Goal: Transaction & Acquisition: Purchase product/service

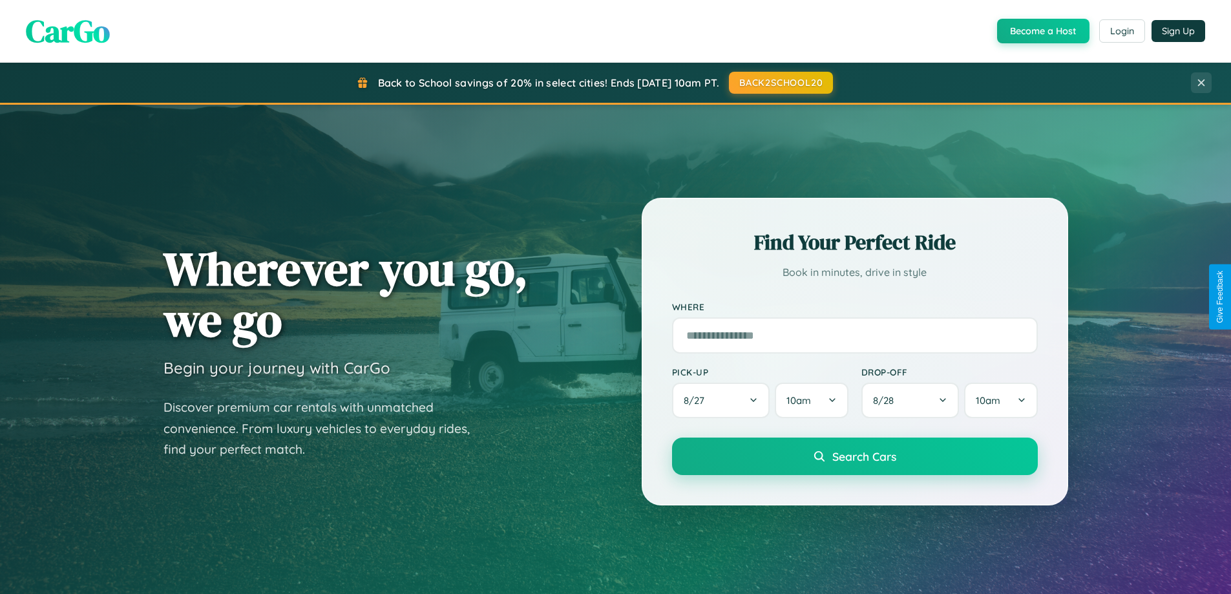
scroll to position [38, 0]
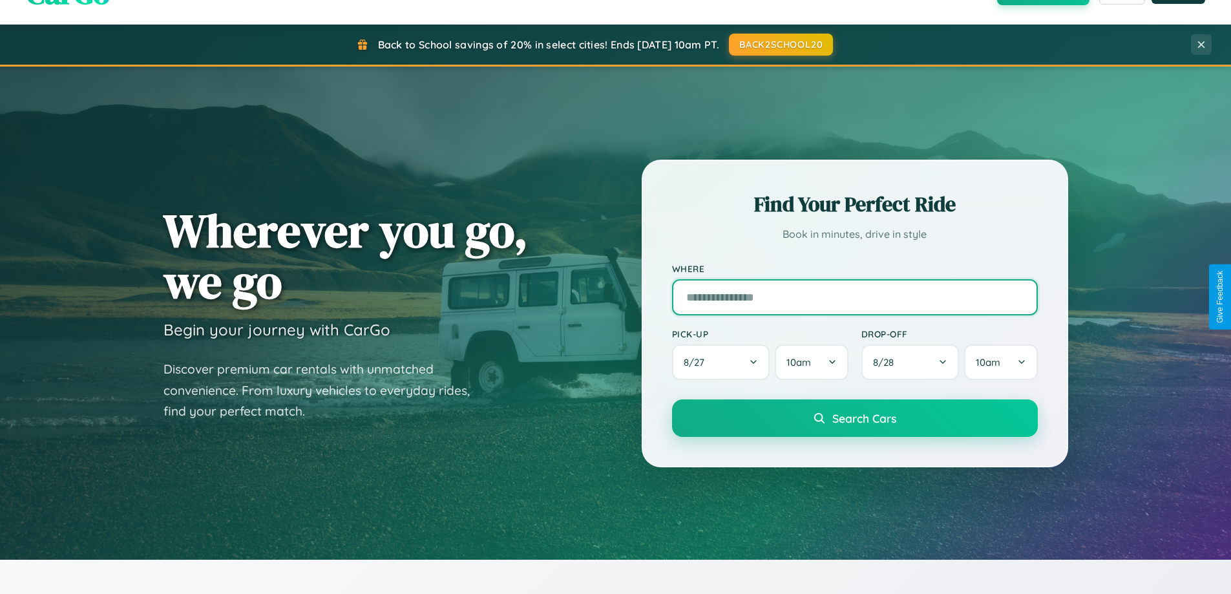
click at [854, 297] on input "text" at bounding box center [855, 297] width 366 height 36
type input "**********"
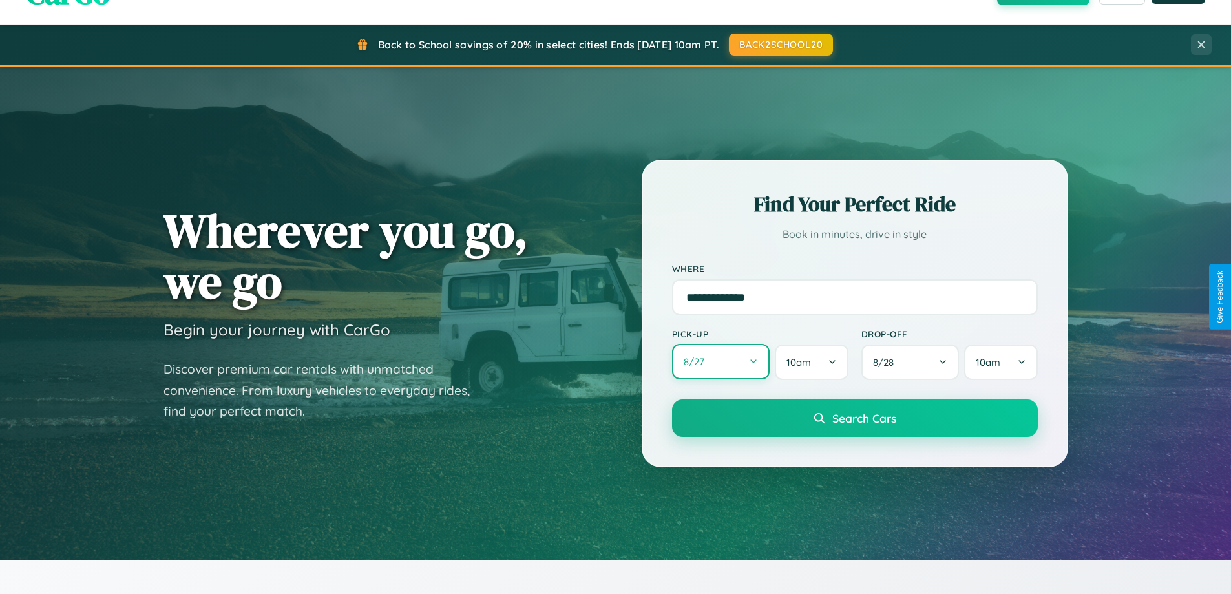
click at [721, 362] on button "8 / 27" at bounding box center [721, 362] width 98 height 36
select select "*"
select select "****"
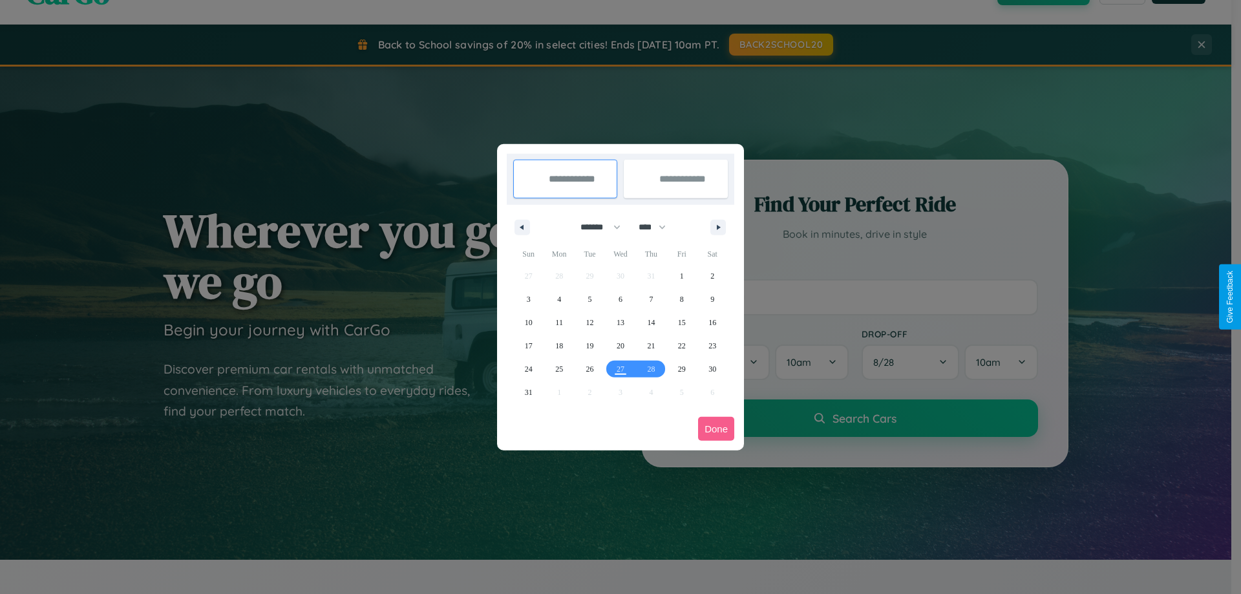
click at [595, 227] on select "******* ******** ***** ***** *** **** **** ****** ********* ******* ******** **…" at bounding box center [598, 226] width 55 height 21
select select "*"
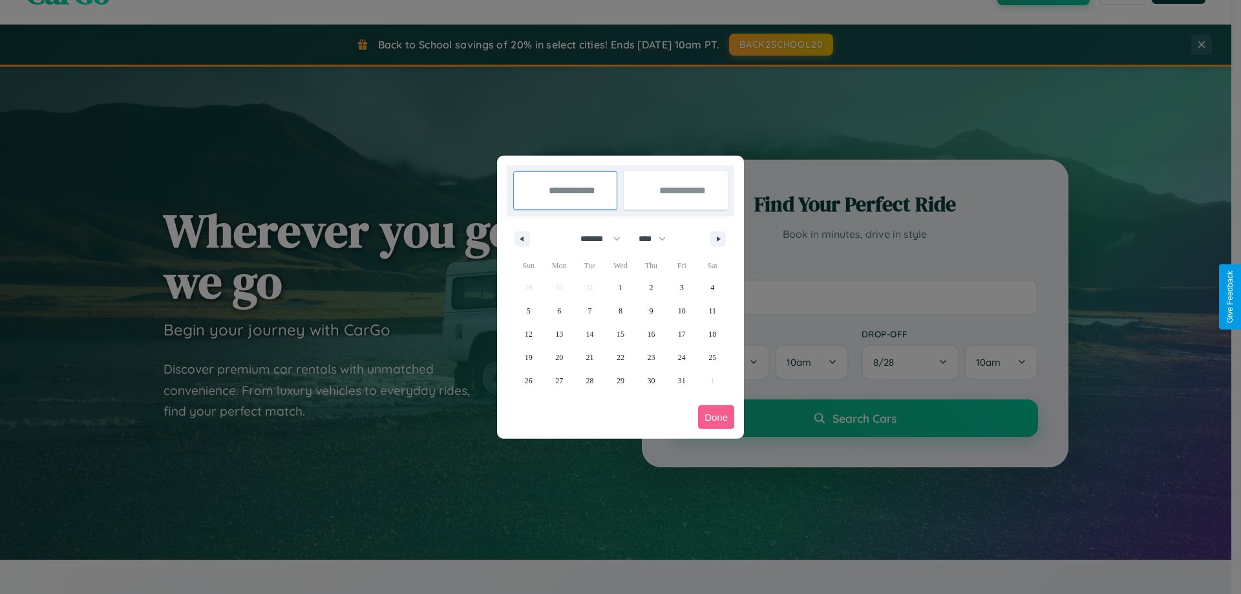
drag, startPoint x: 658, startPoint y: 238, endPoint x: 620, endPoint y: 259, distance: 42.8
click at [658, 238] on select "**** **** **** **** **** **** **** **** **** **** **** **** **** **** **** ****…" at bounding box center [651, 238] width 39 height 21
select select "****"
click at [589, 380] on span "27" at bounding box center [590, 380] width 8 height 23
type input "**********"
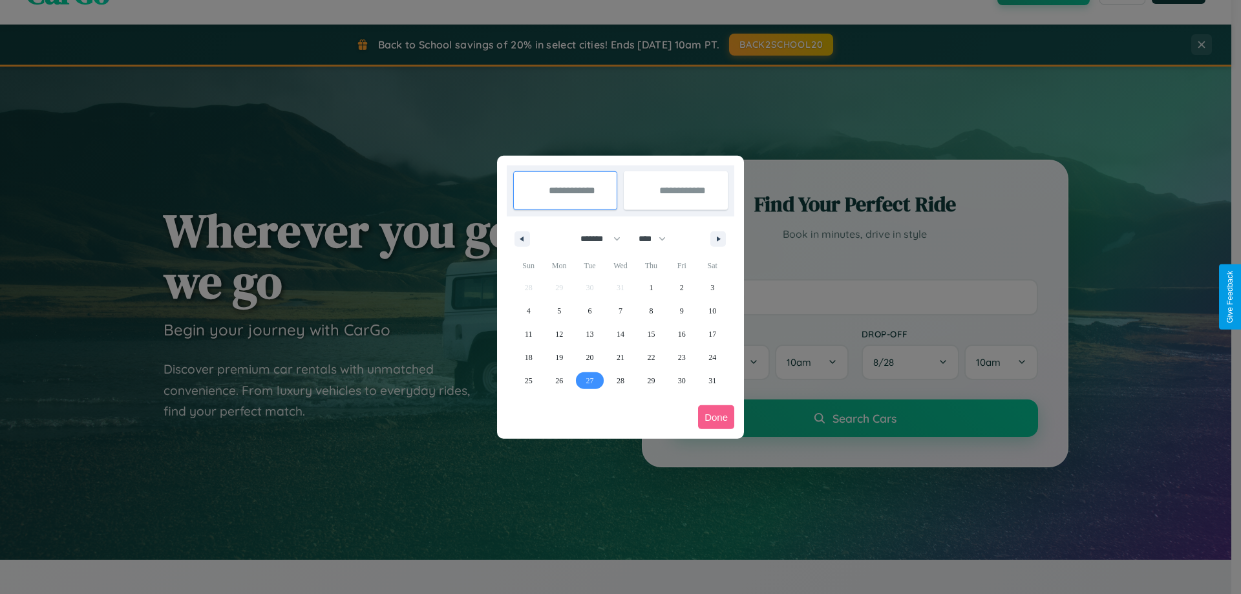
type input "**********"
click at [718, 238] on icon "button" at bounding box center [720, 239] width 6 height 5
select select "*"
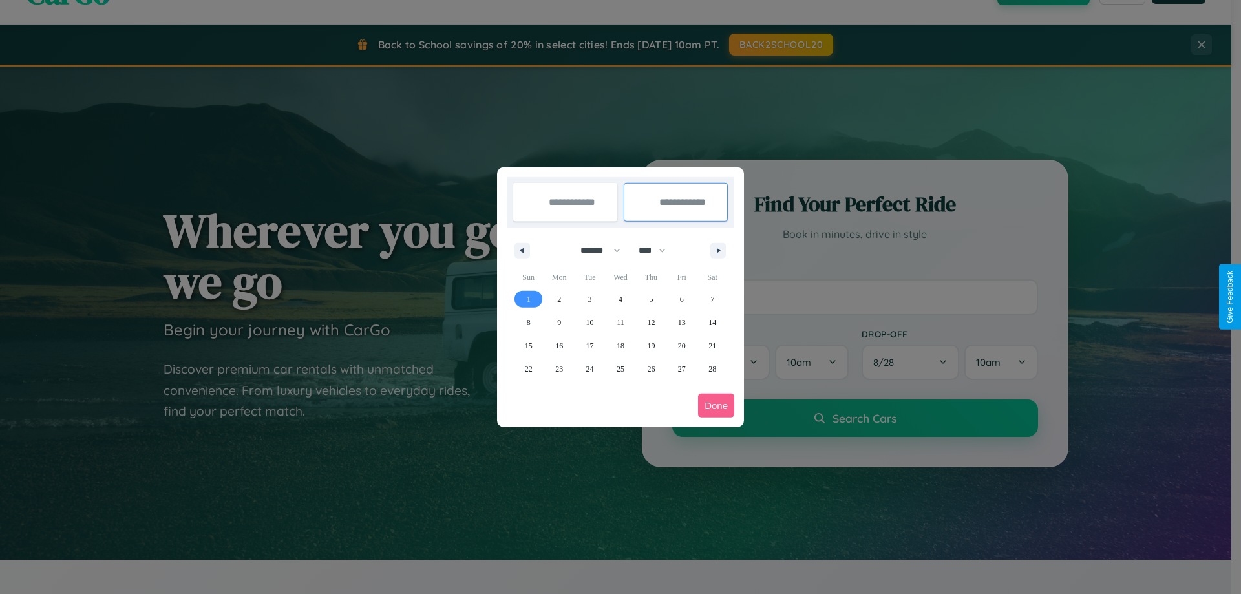
click at [528, 299] on span "1" at bounding box center [529, 299] width 4 height 23
type input "**********"
select select "*"
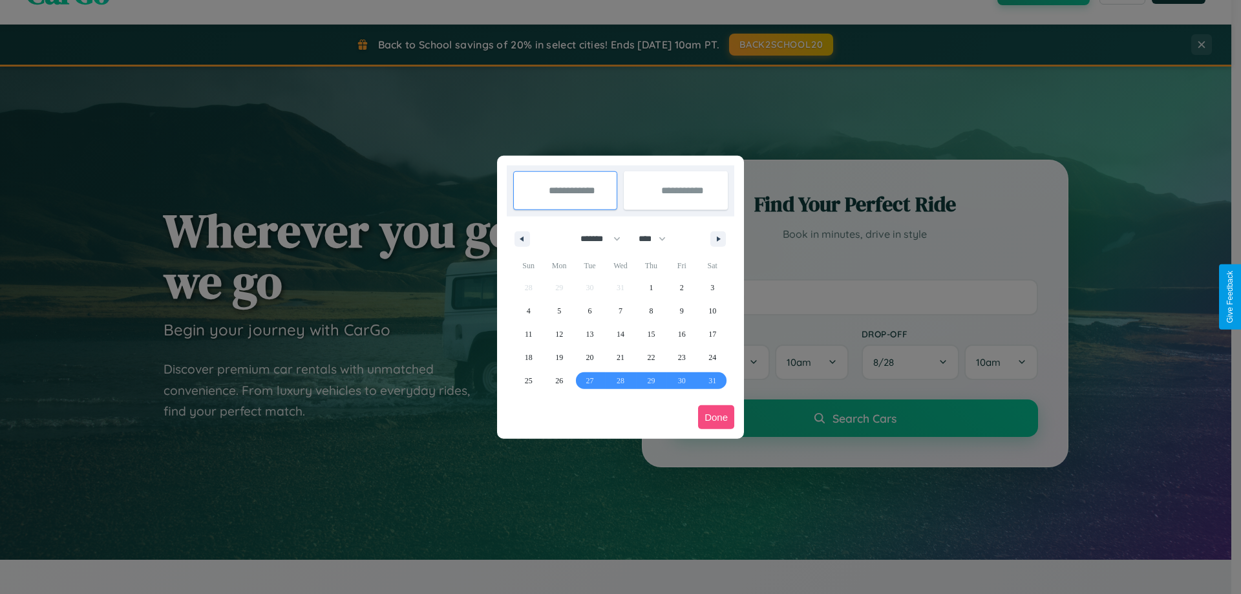
click at [716, 417] on button "Done" at bounding box center [716, 417] width 36 height 24
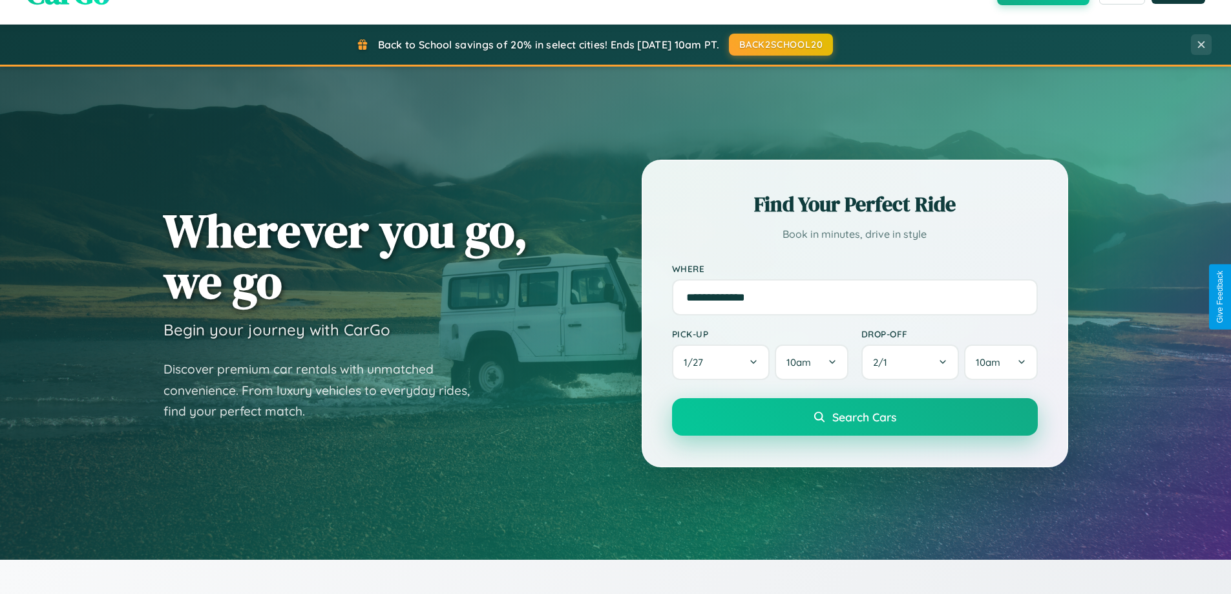
click at [854, 417] on span "Search Cars" at bounding box center [864, 417] width 64 height 14
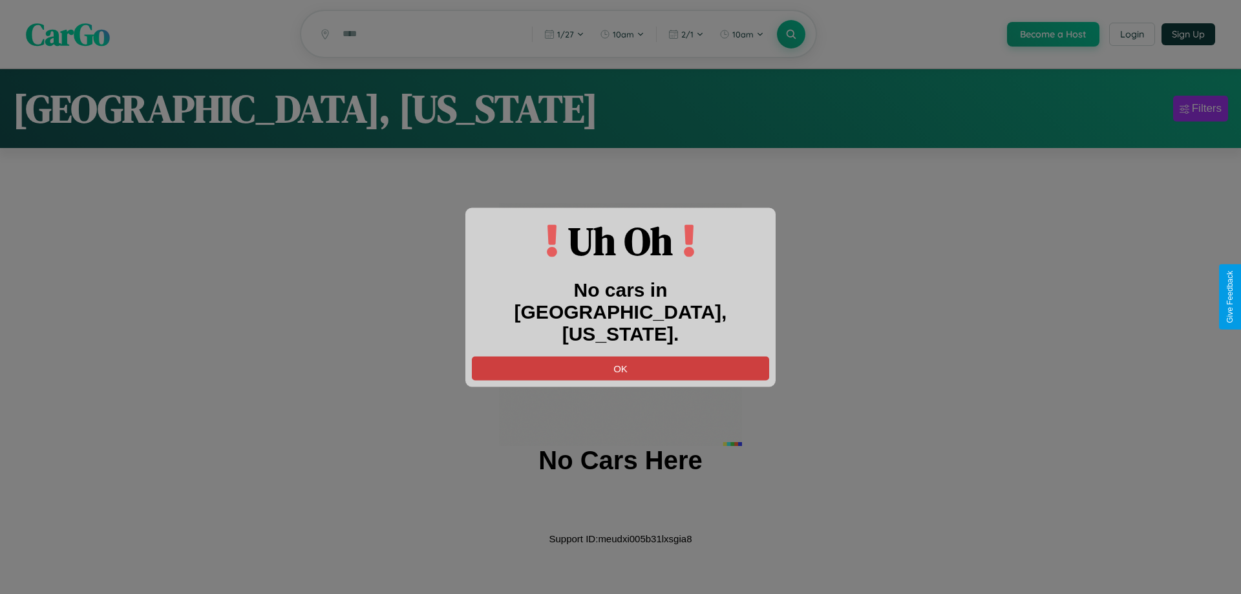
click at [620, 356] on button "OK" at bounding box center [620, 368] width 297 height 24
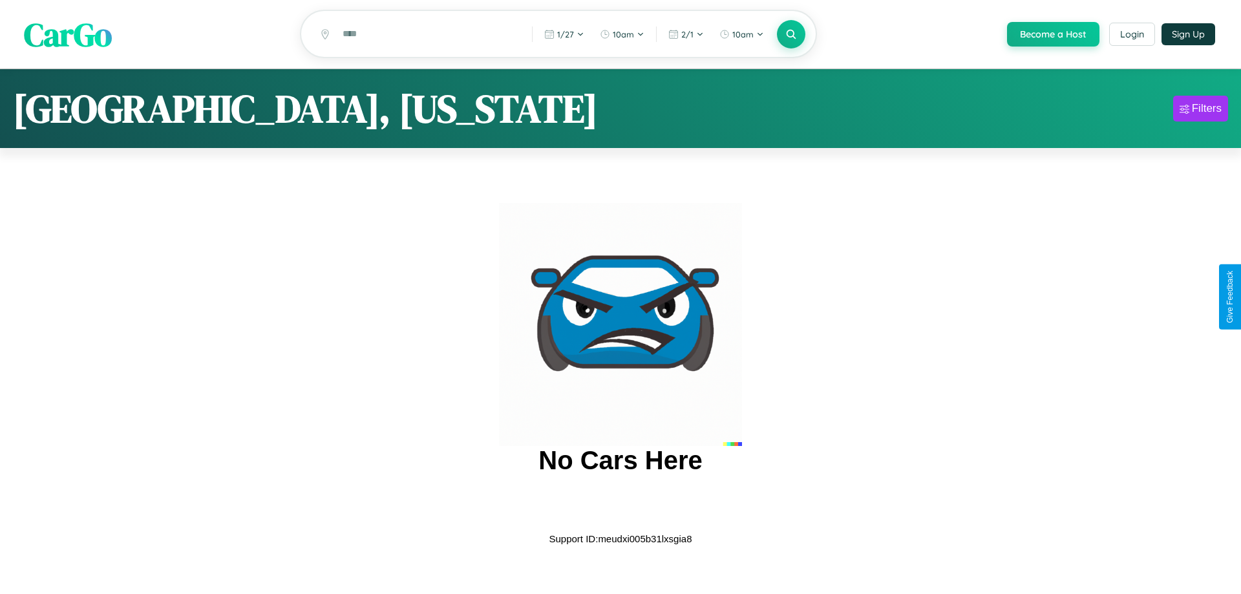
click at [68, 34] on span "CarGo" at bounding box center [68, 34] width 88 height 45
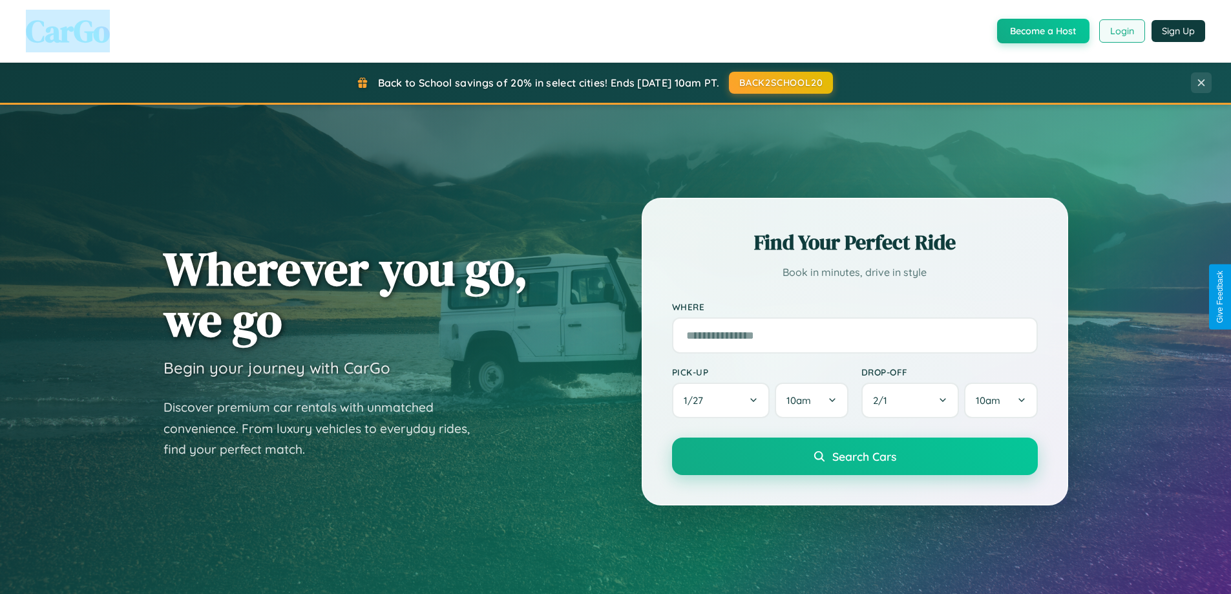
click at [1121, 31] on button "Login" at bounding box center [1122, 30] width 46 height 23
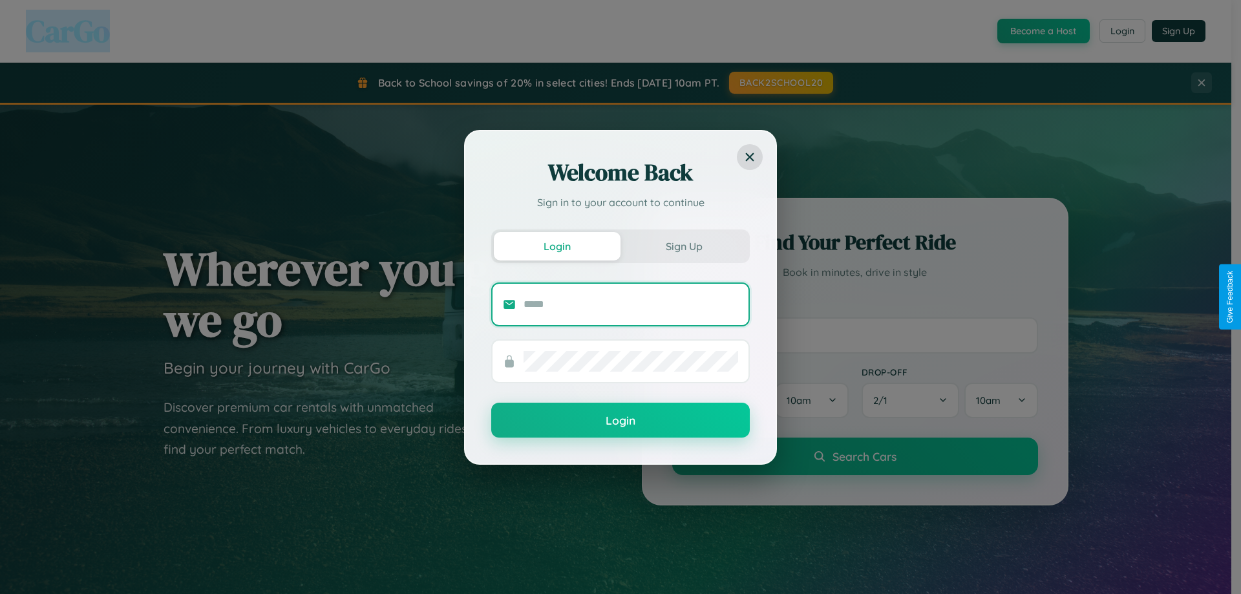
click at [631, 304] on input "text" at bounding box center [630, 304] width 215 height 21
type input "**********"
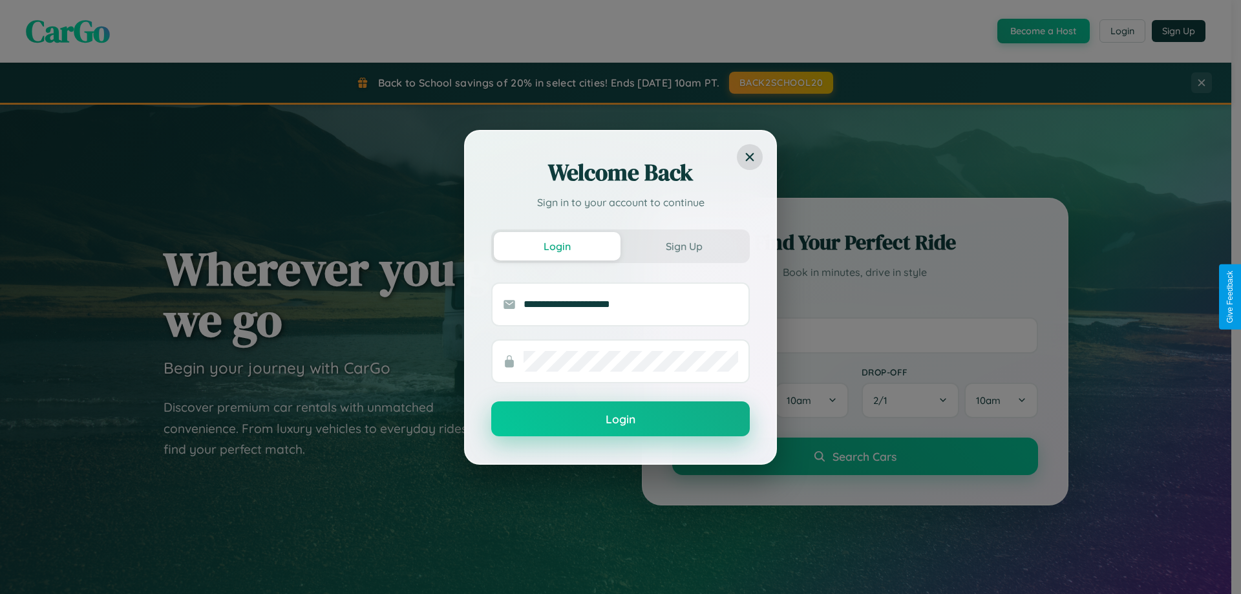
click at [620, 419] on button "Login" at bounding box center [620, 418] width 258 height 35
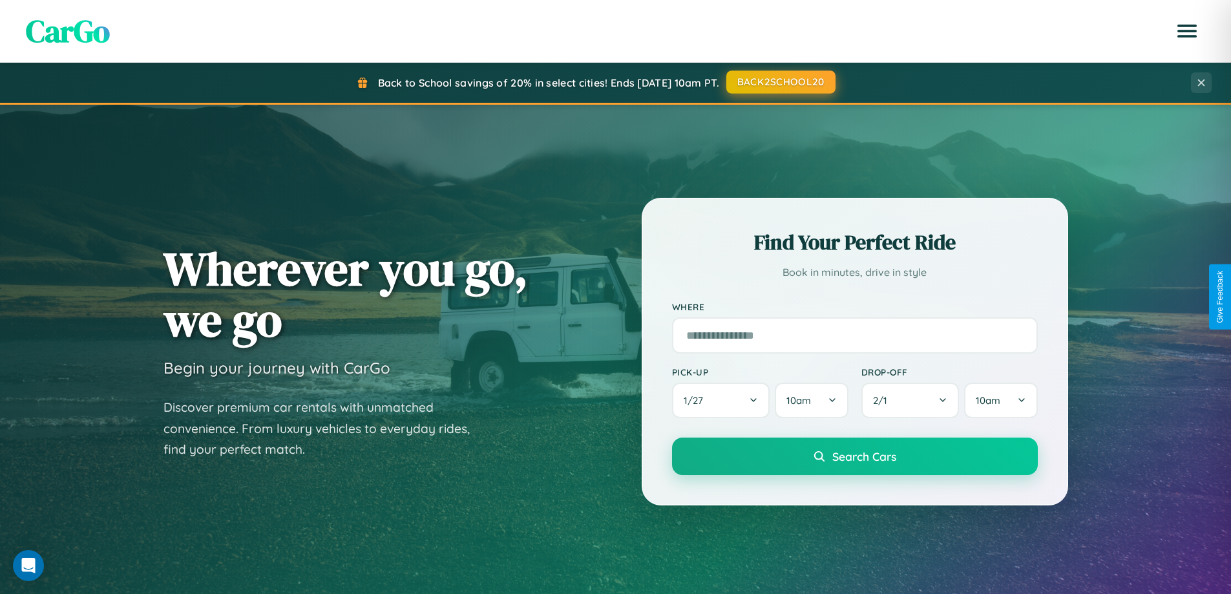
click at [780, 82] on button "BACK2SCHOOL20" at bounding box center [780, 81] width 109 height 23
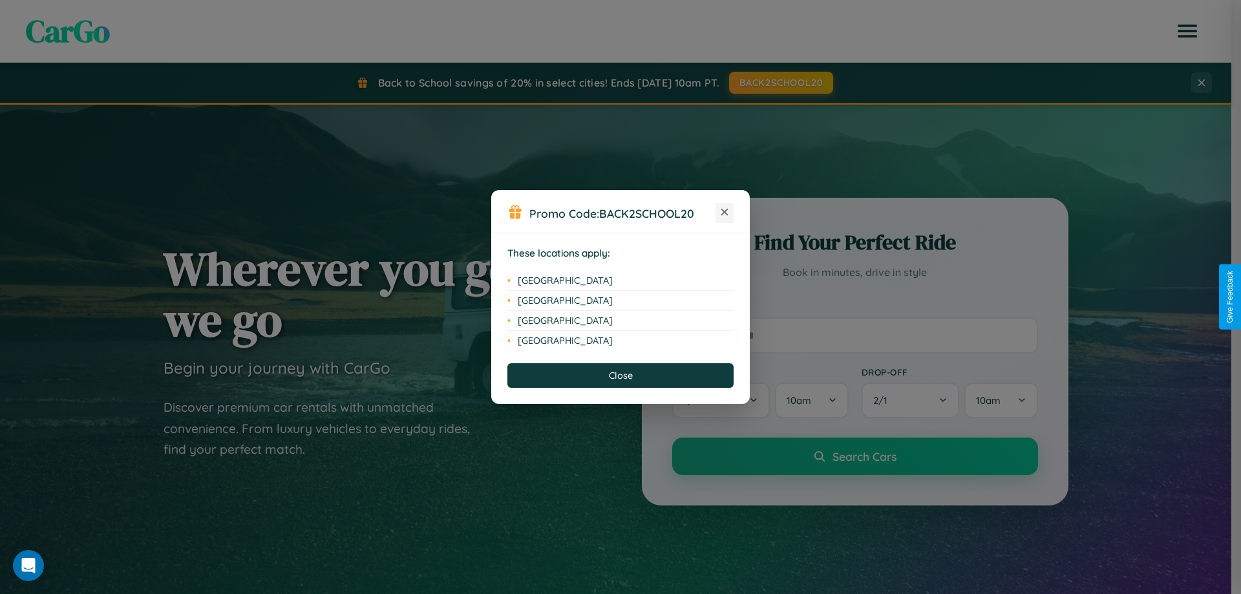
click at [724, 213] on icon at bounding box center [724, 212] width 7 height 7
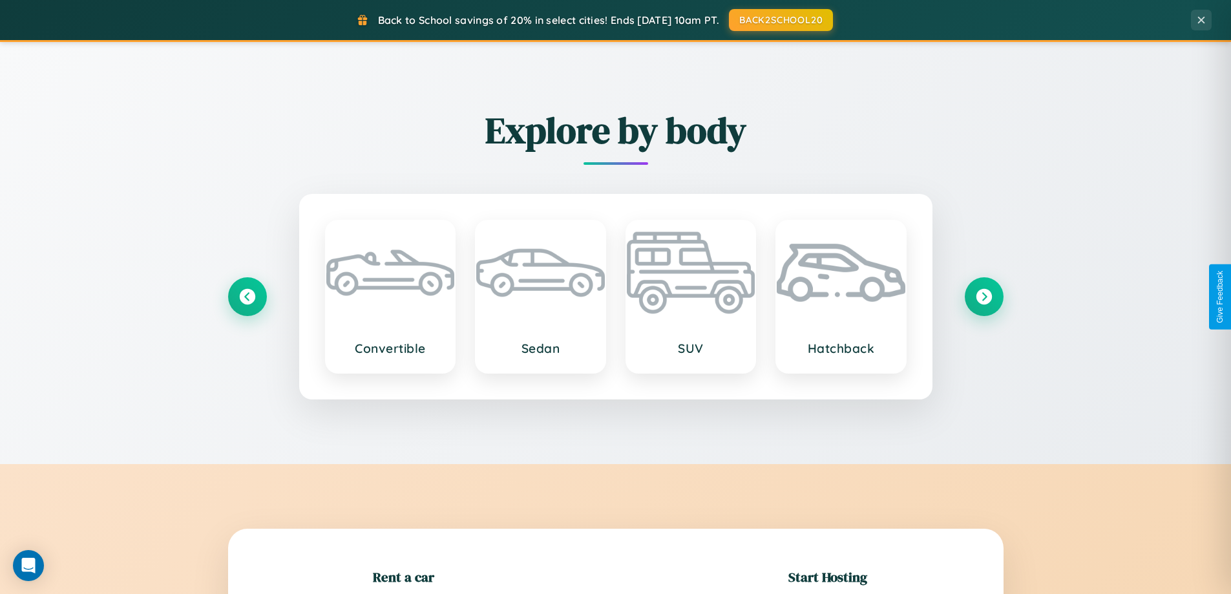
scroll to position [279, 0]
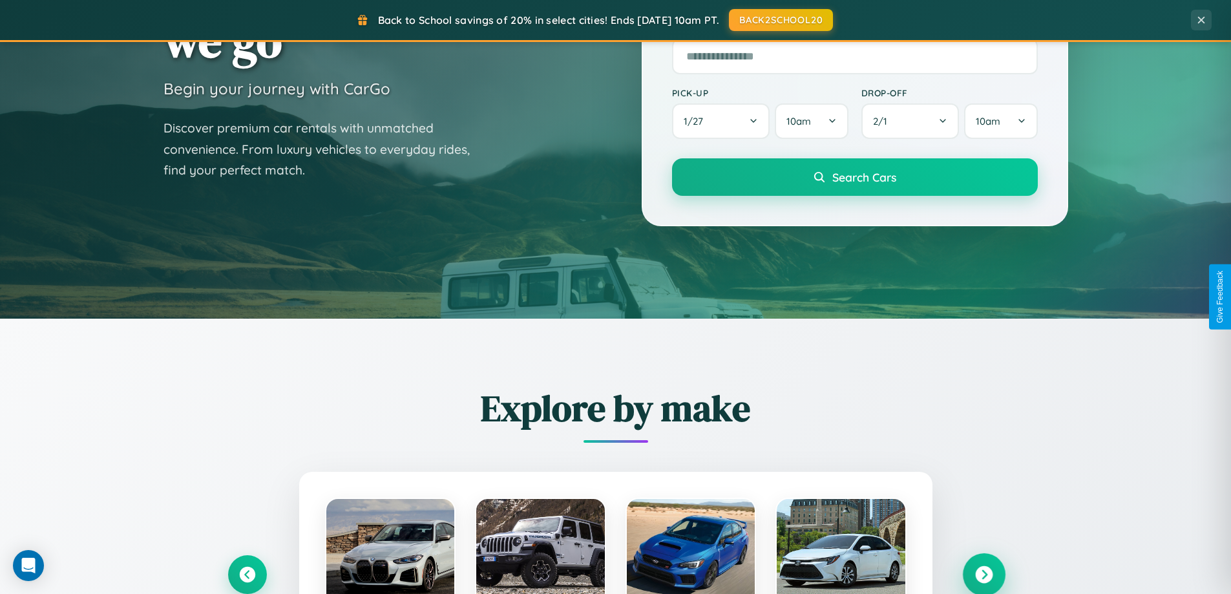
click at [984, 574] on icon at bounding box center [983, 574] width 17 height 17
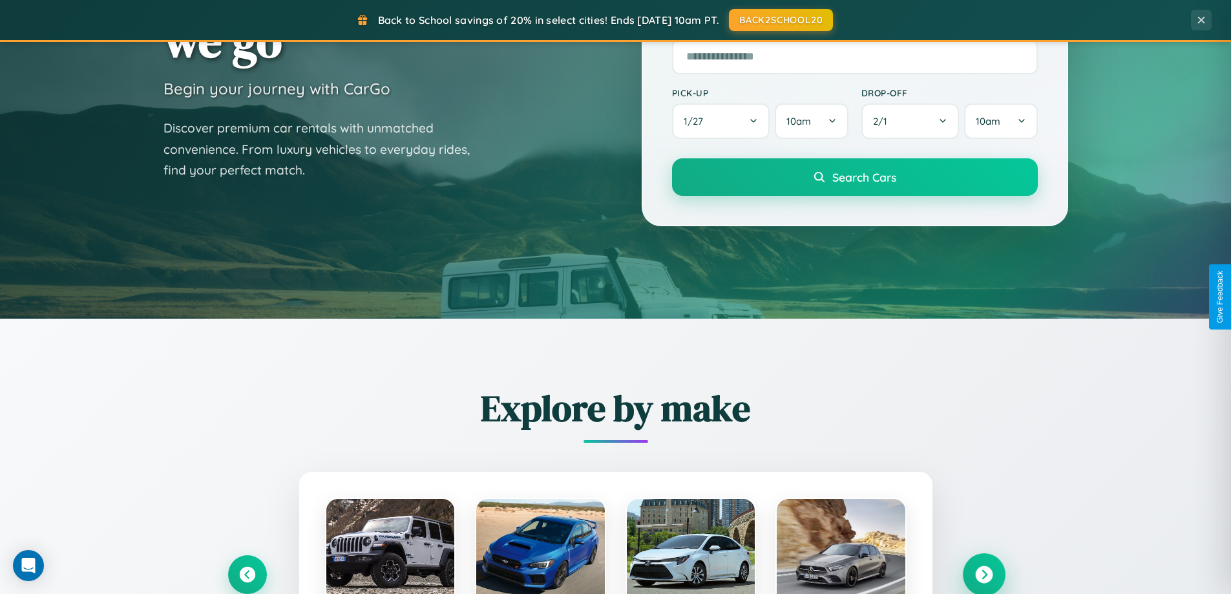
click at [984, 573] on icon at bounding box center [983, 574] width 17 height 17
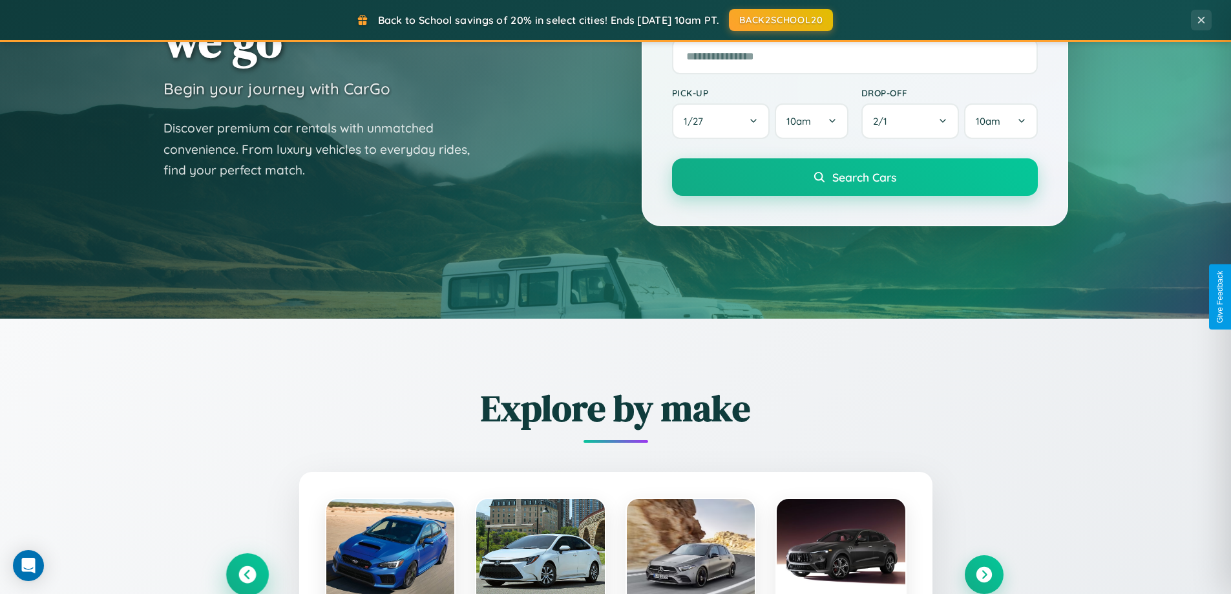
click at [247, 574] on icon at bounding box center [246, 574] width 17 height 17
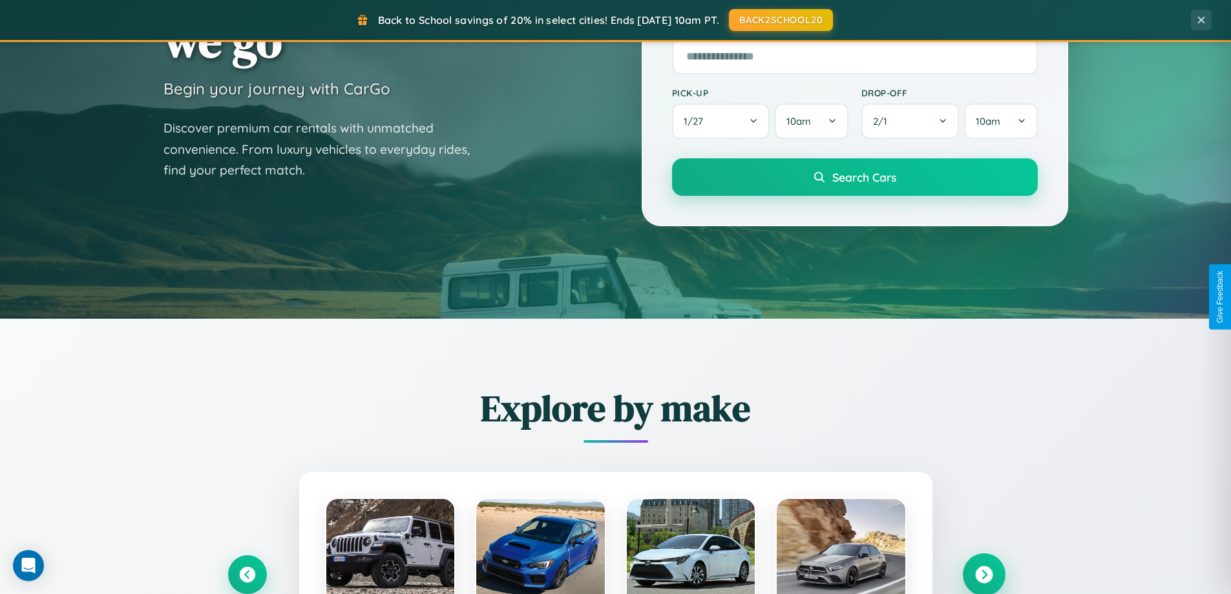
click at [984, 574] on icon at bounding box center [983, 574] width 17 height 17
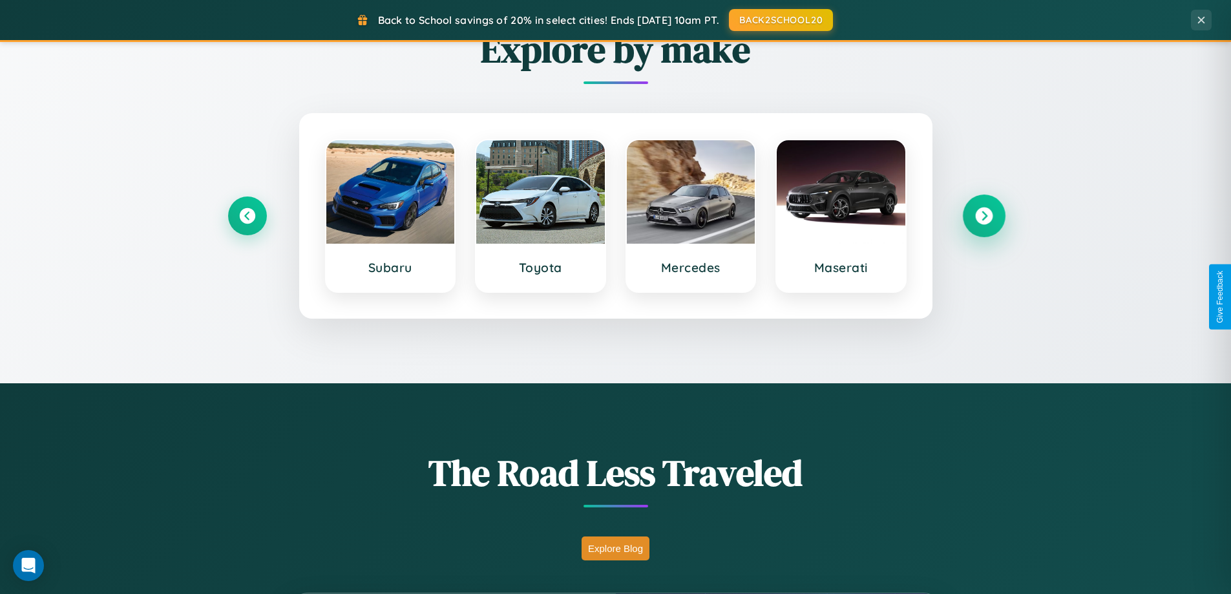
scroll to position [2076, 0]
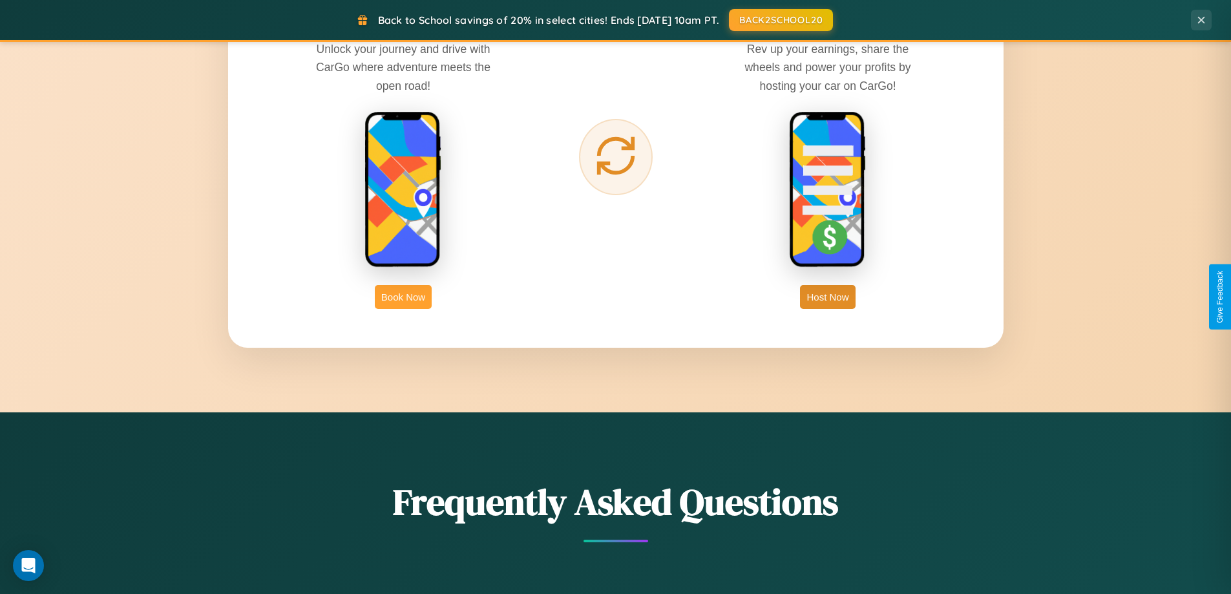
click at [403, 297] on button "Book Now" at bounding box center [403, 297] width 57 height 24
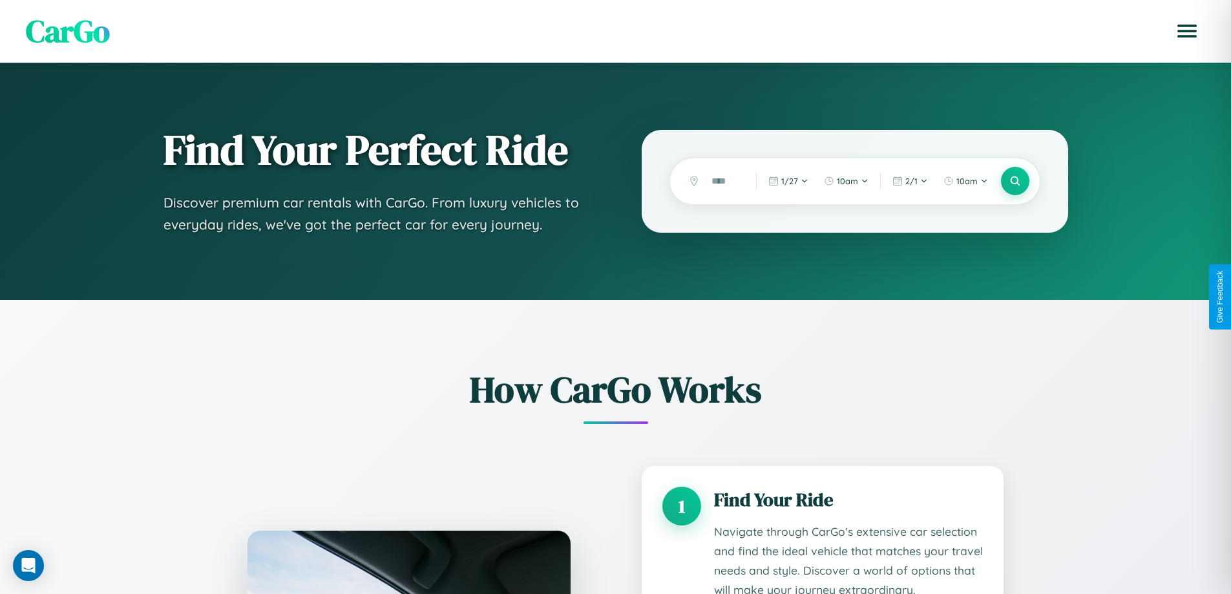
scroll to position [1077, 0]
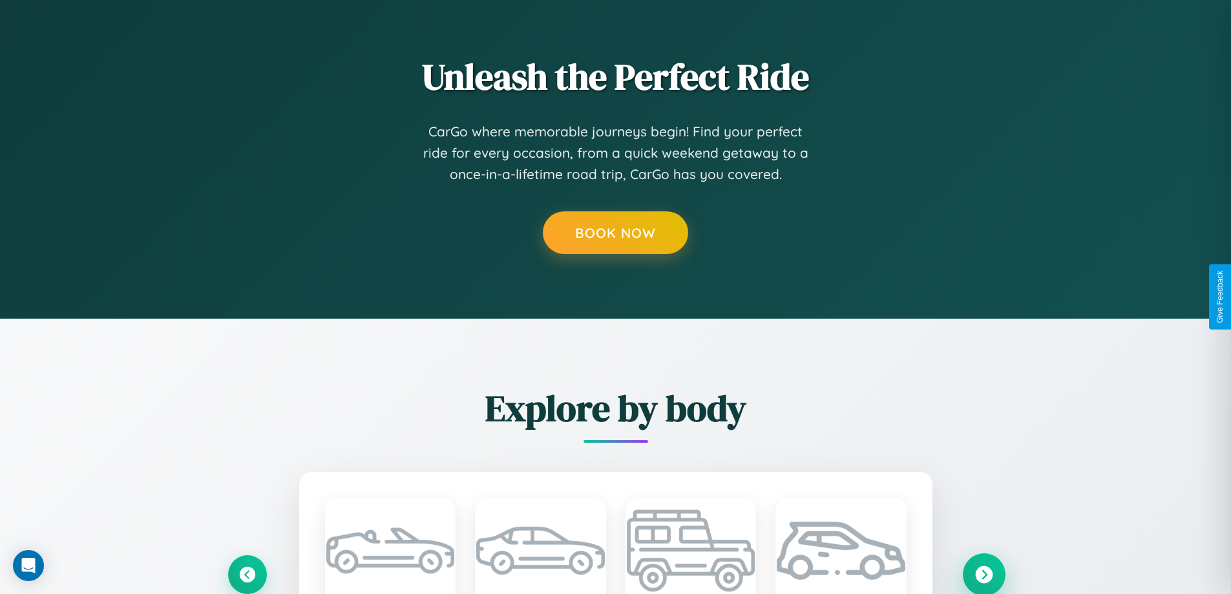
click at [984, 573] on icon at bounding box center [983, 573] width 17 height 17
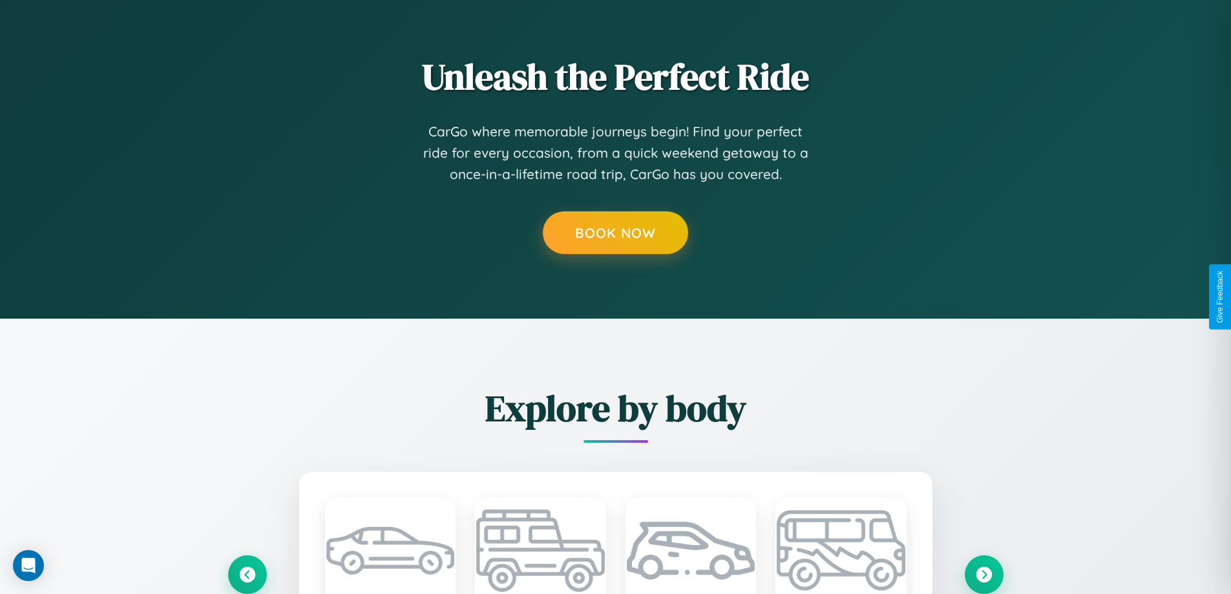
scroll to position [0, 0]
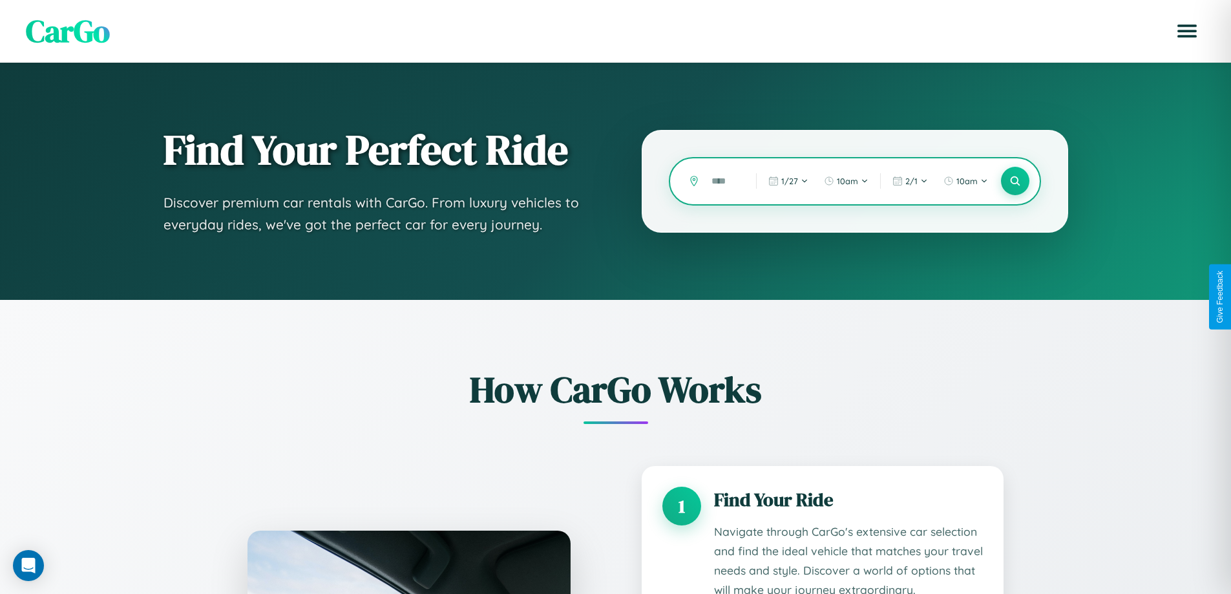
click at [724, 181] on input "text" at bounding box center [724, 181] width 38 height 23
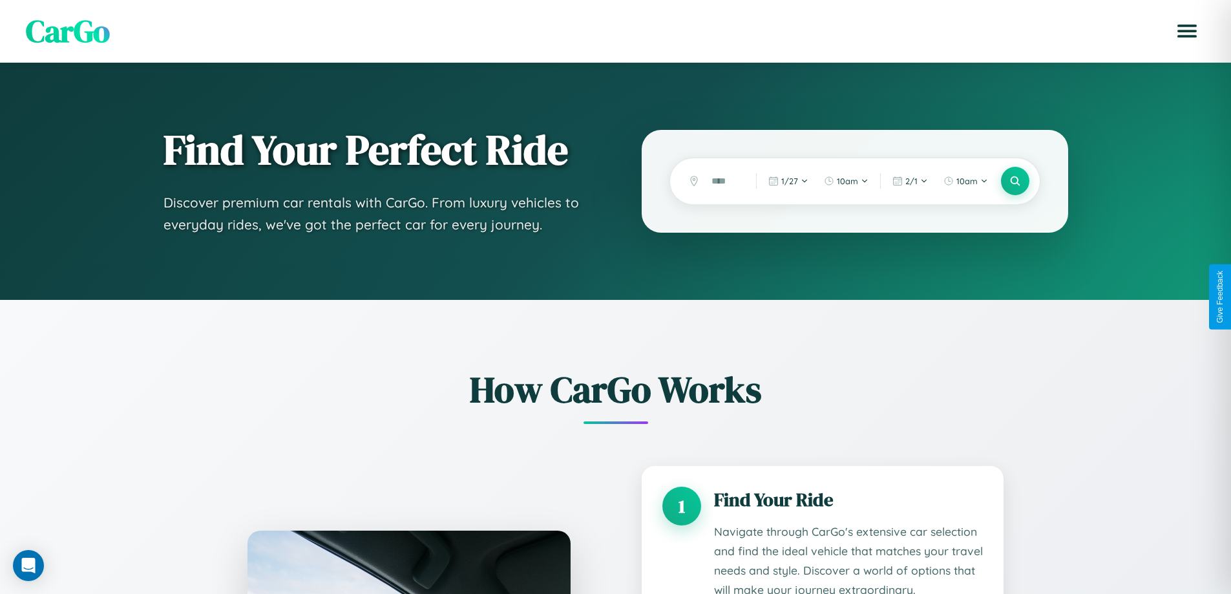
scroll to position [1077, 0]
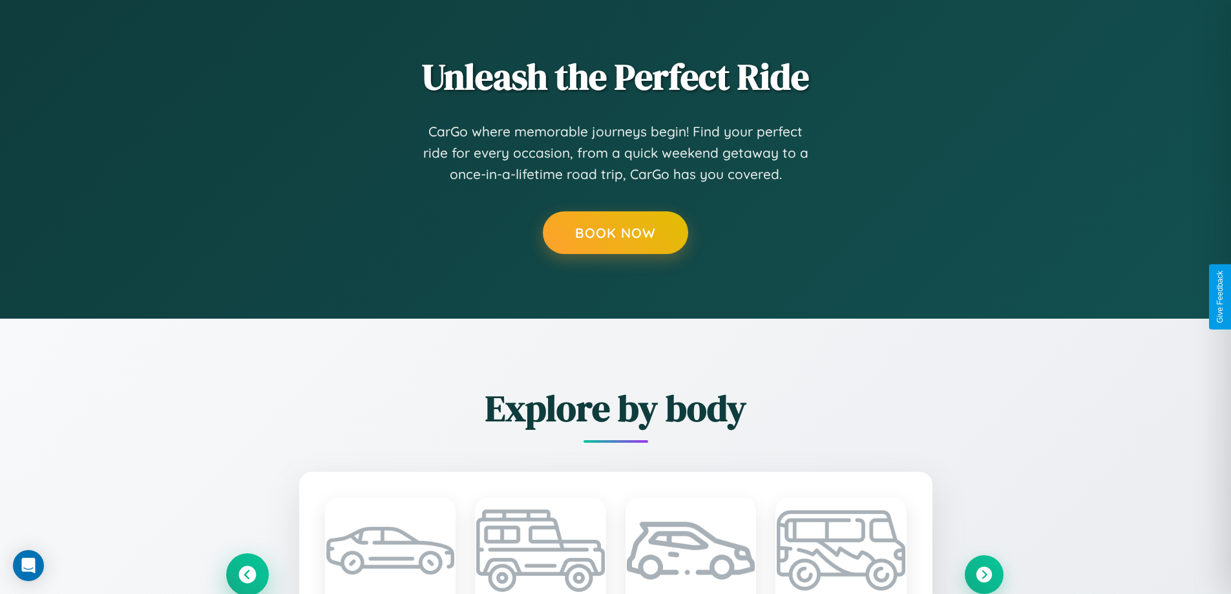
click at [247, 574] on icon at bounding box center [246, 573] width 17 height 17
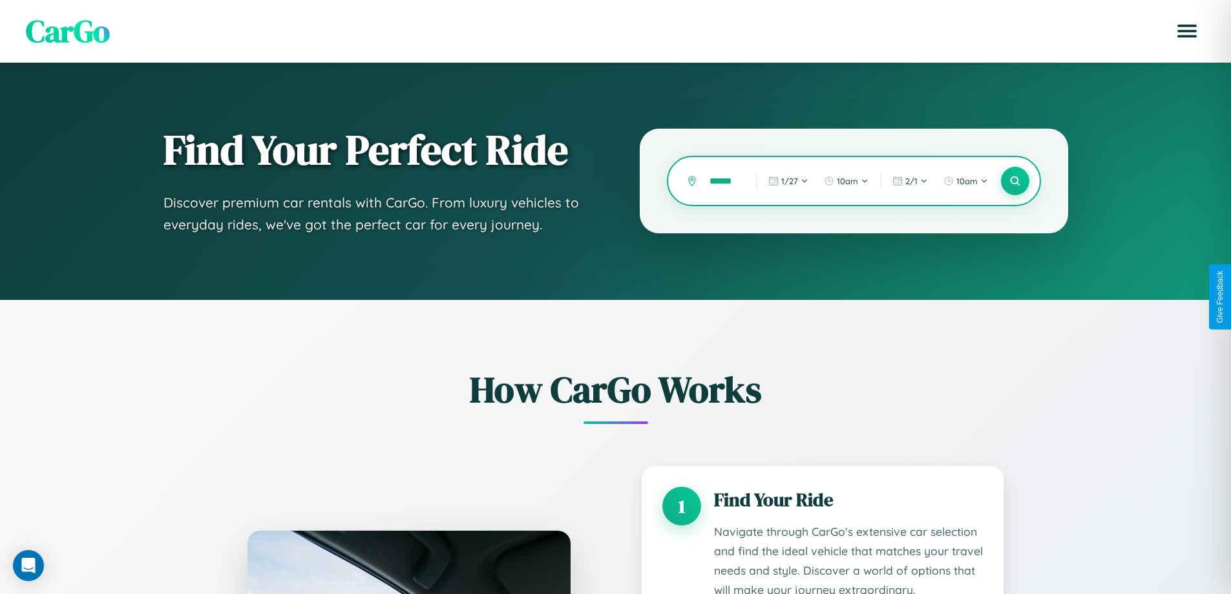
scroll to position [1076, 0]
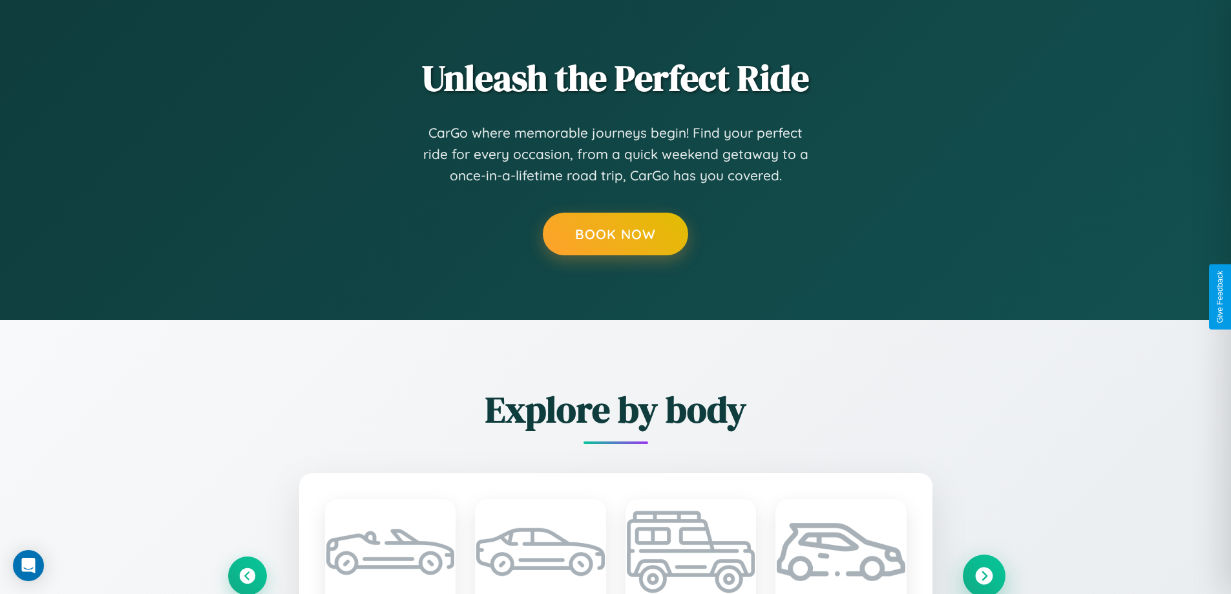
click at [984, 575] on icon at bounding box center [983, 575] width 17 height 17
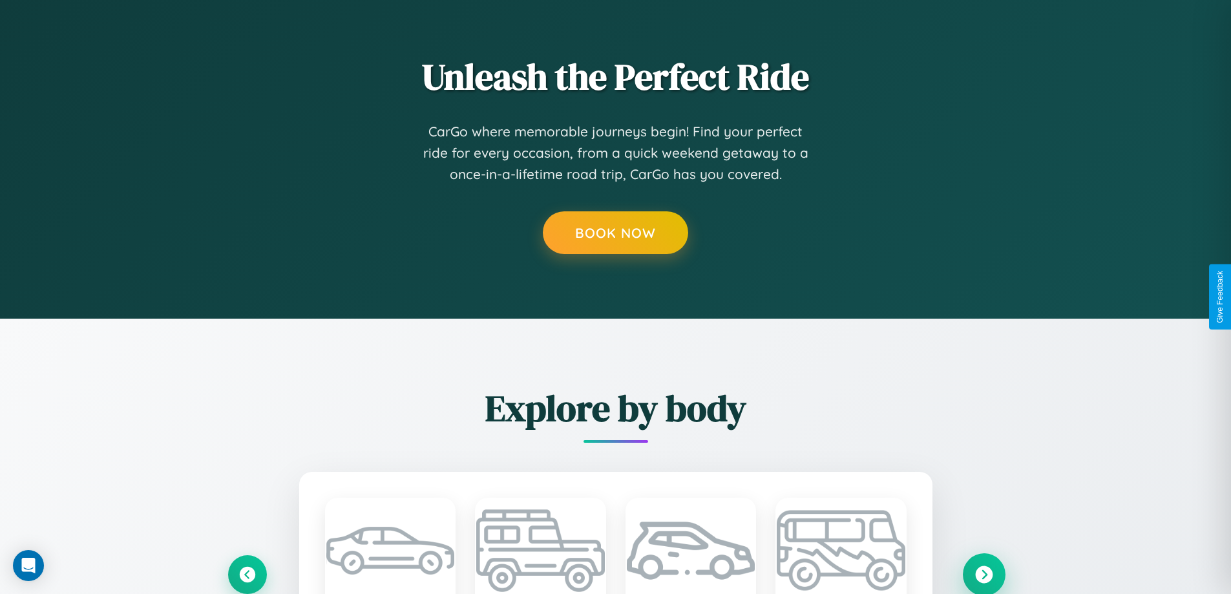
scroll to position [0, 0]
click at [984, 574] on icon at bounding box center [983, 573] width 17 height 17
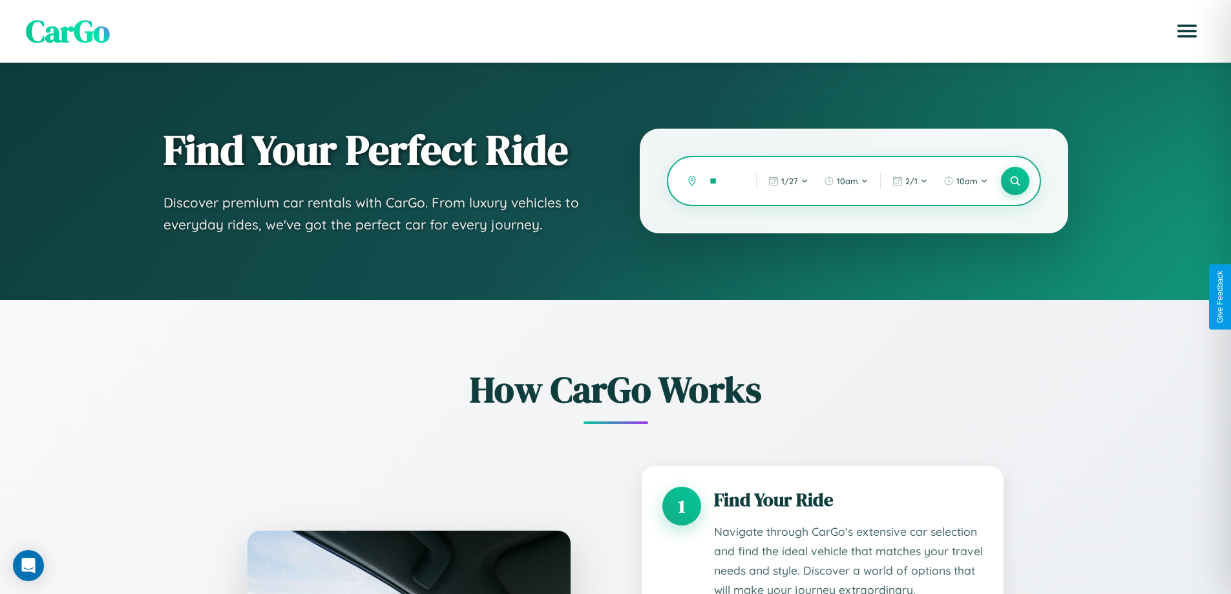
type input "*"
type input "******"
click at [1015, 181] on icon at bounding box center [1015, 181] width 12 height 12
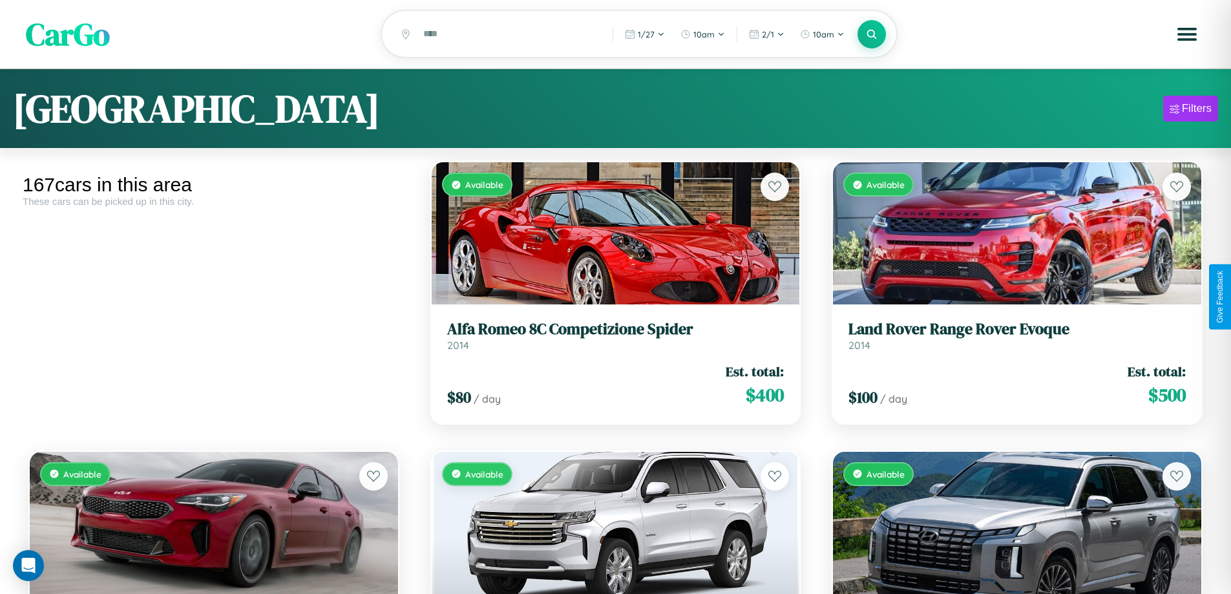
scroll to position [13783, 0]
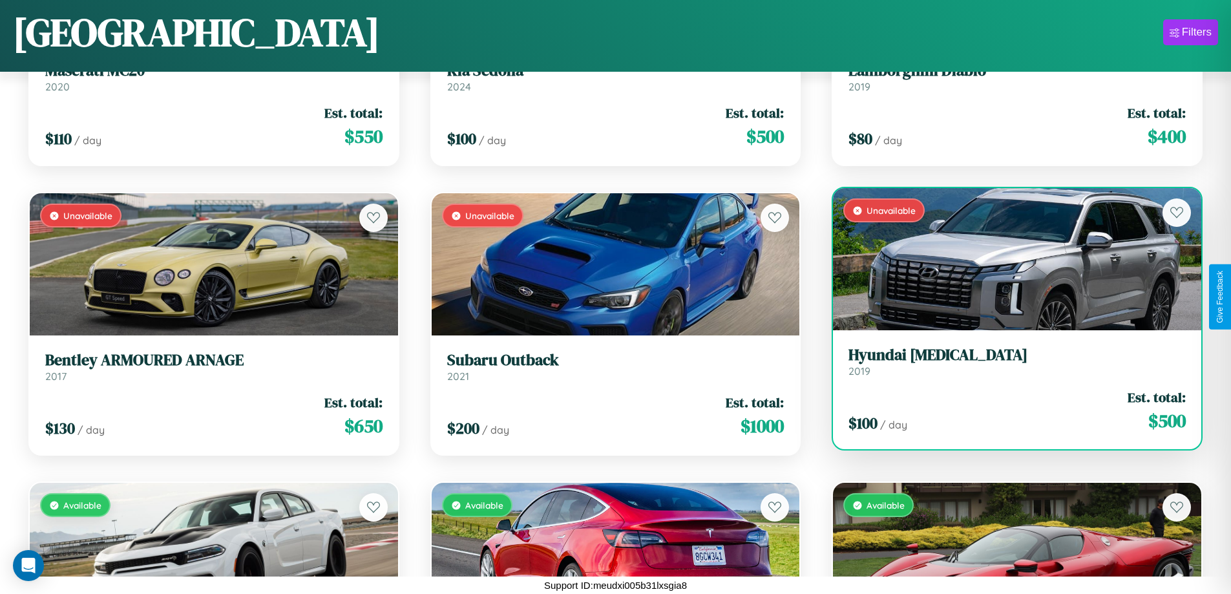
click at [1009, 361] on h3 "Hyundai [MEDICAL_DATA]" at bounding box center [1016, 355] width 337 height 19
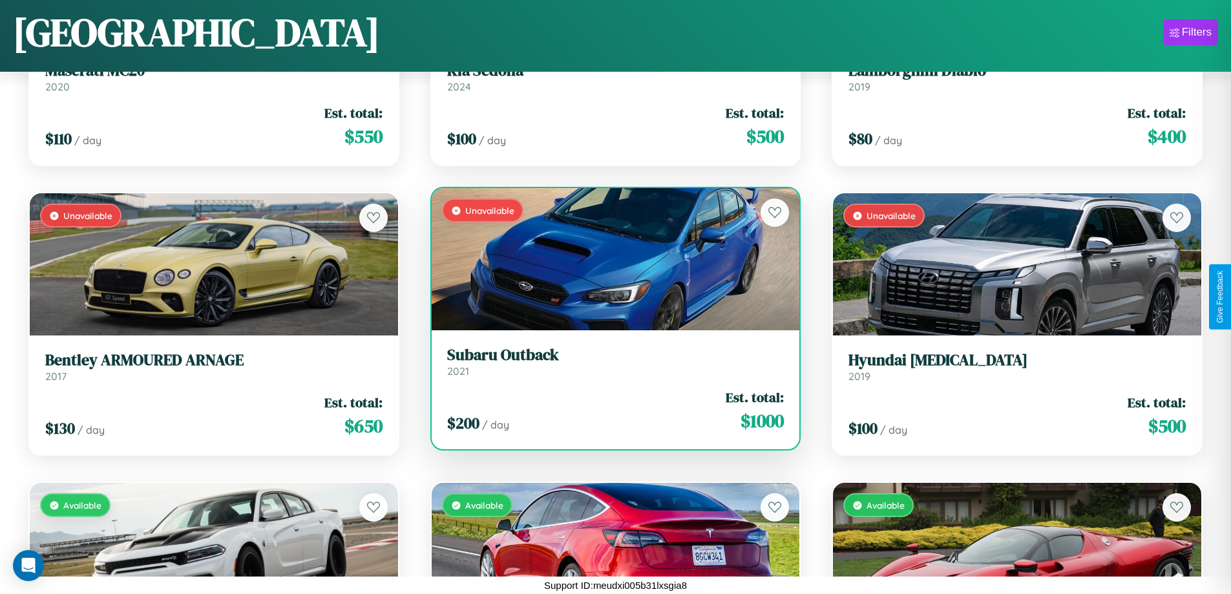
scroll to position [5680, 0]
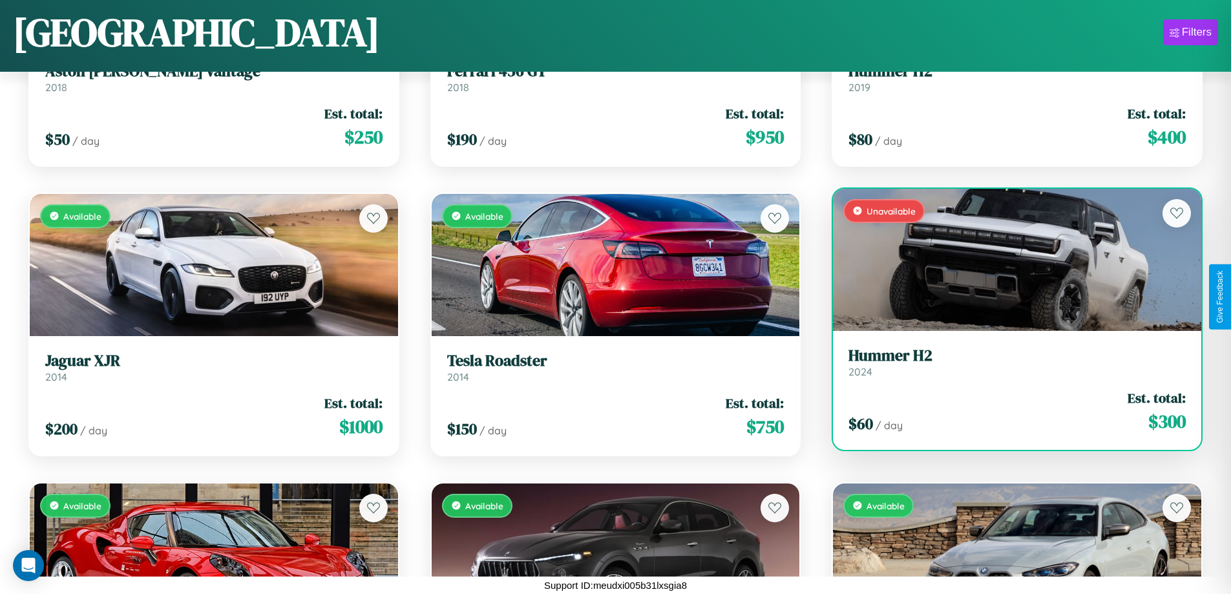
click at [1009, 362] on h3 "Hummer H2" at bounding box center [1016, 355] width 337 height 19
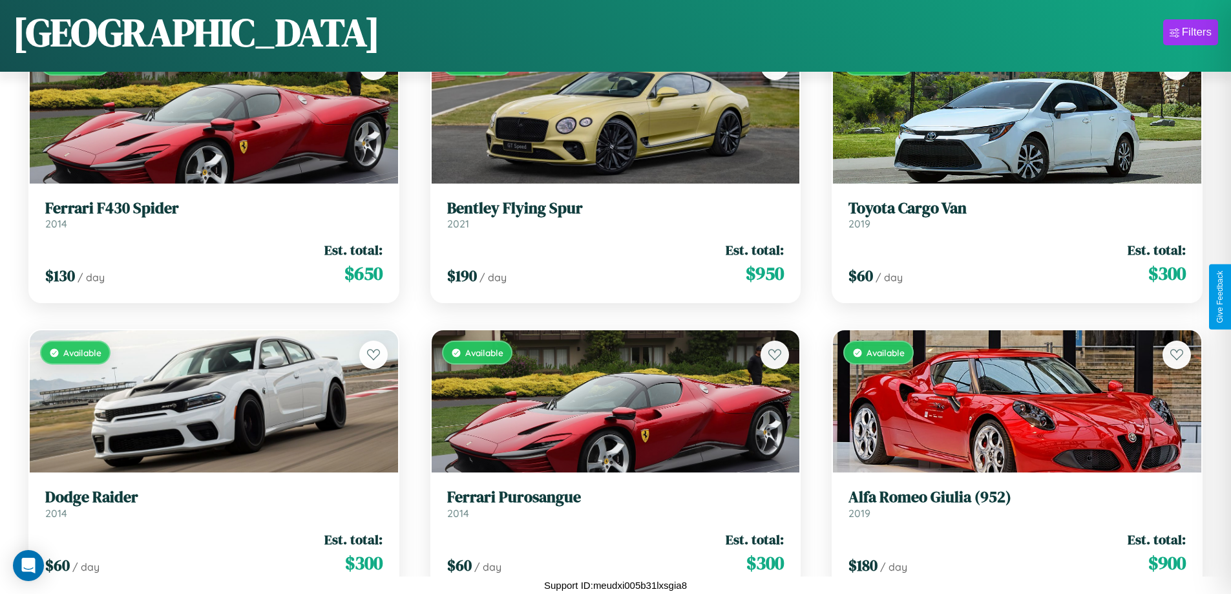
scroll to position [3075, 0]
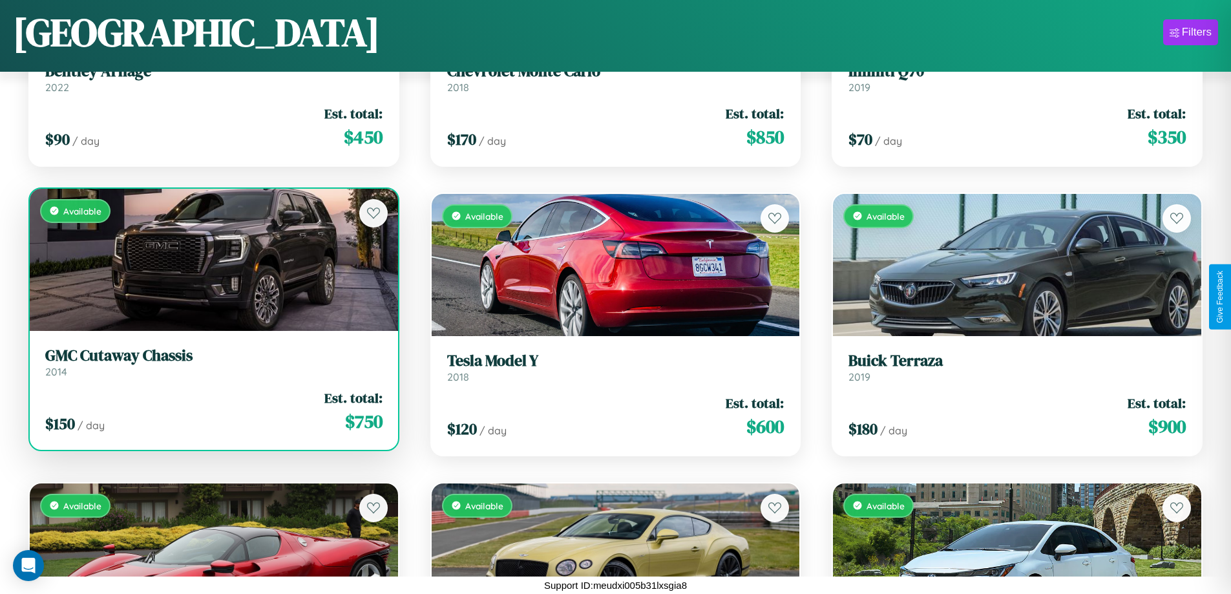
click at [212, 364] on link "GMC Cutaway Chassis 2014" at bounding box center [213, 362] width 337 height 32
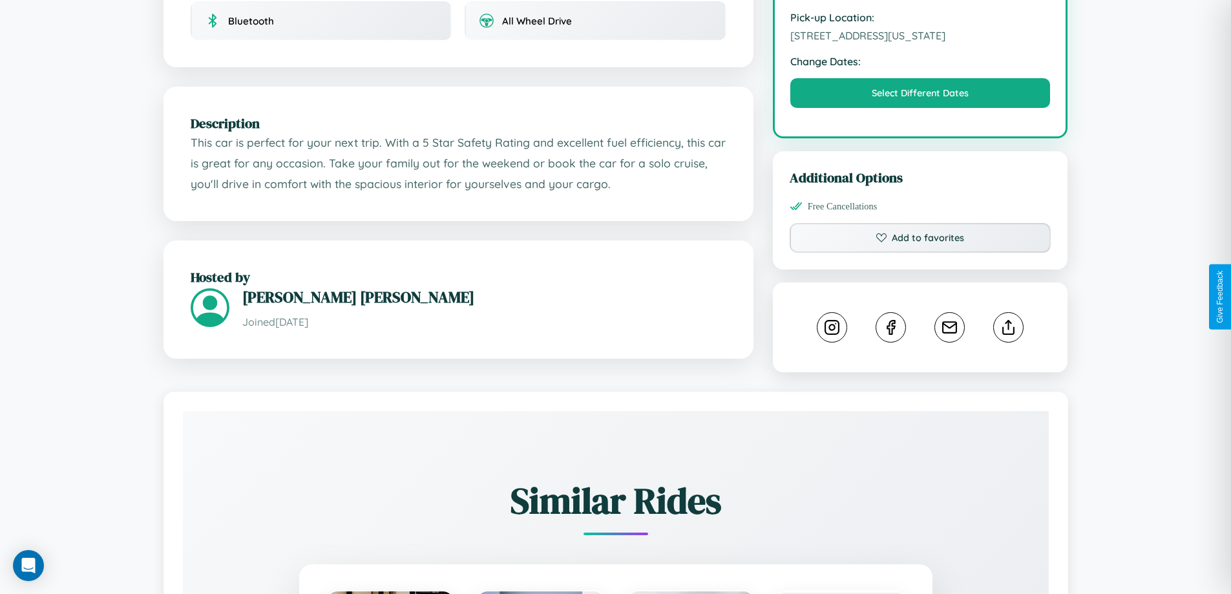
scroll to position [435, 0]
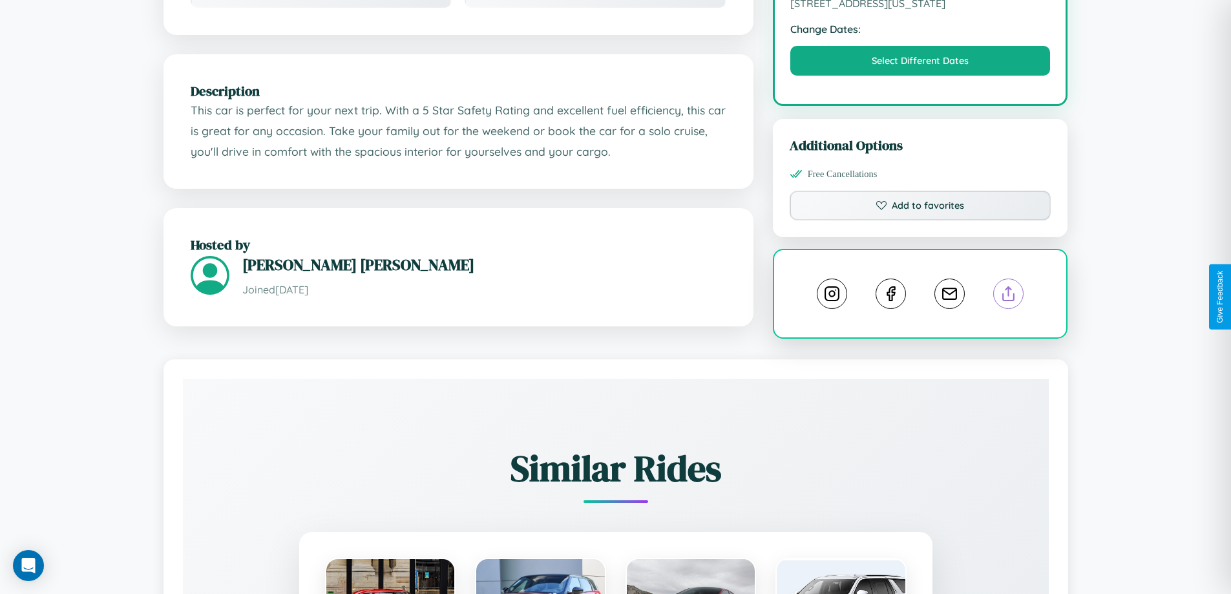
click at [1009, 295] on line at bounding box center [1009, 291] width 0 height 9
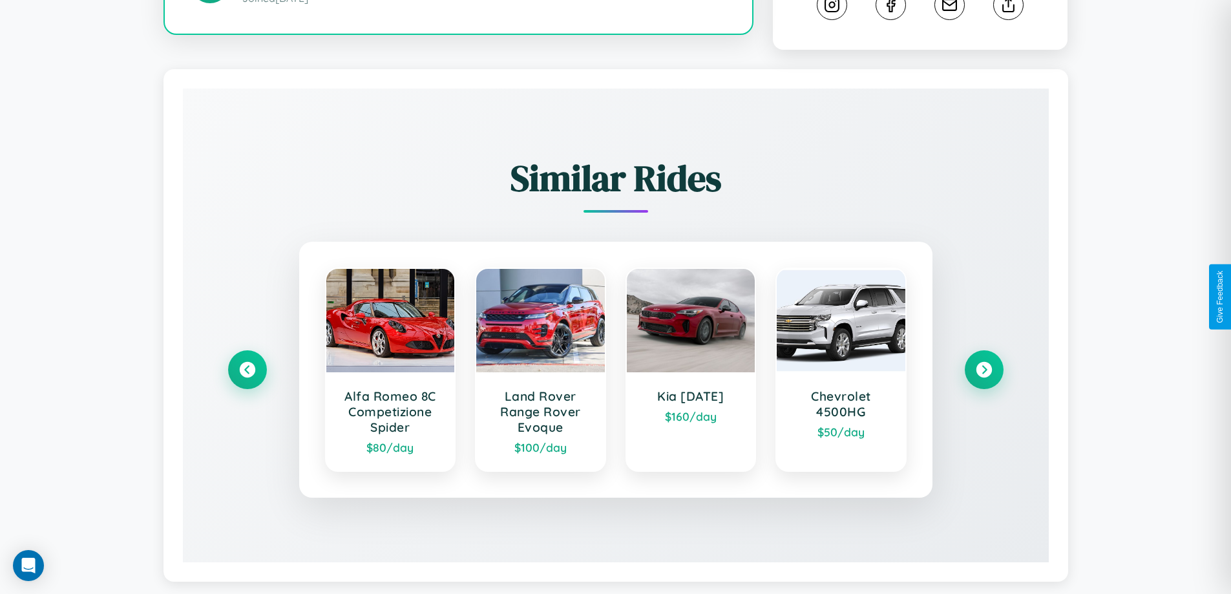
scroll to position [745, 0]
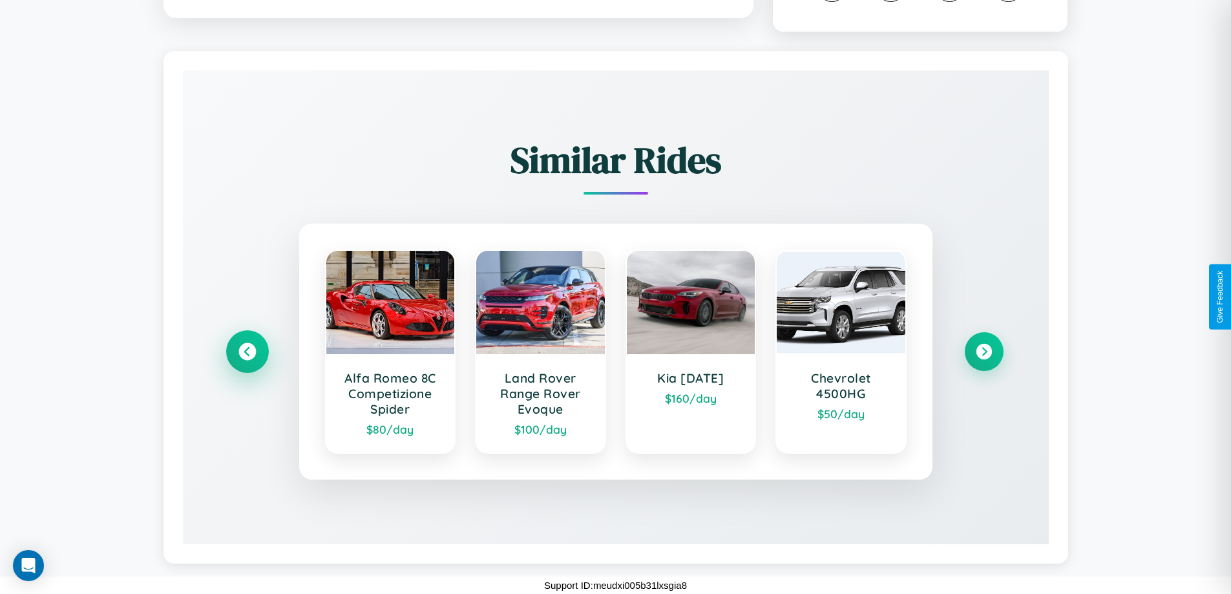
click at [247, 352] on icon at bounding box center [246, 351] width 17 height 17
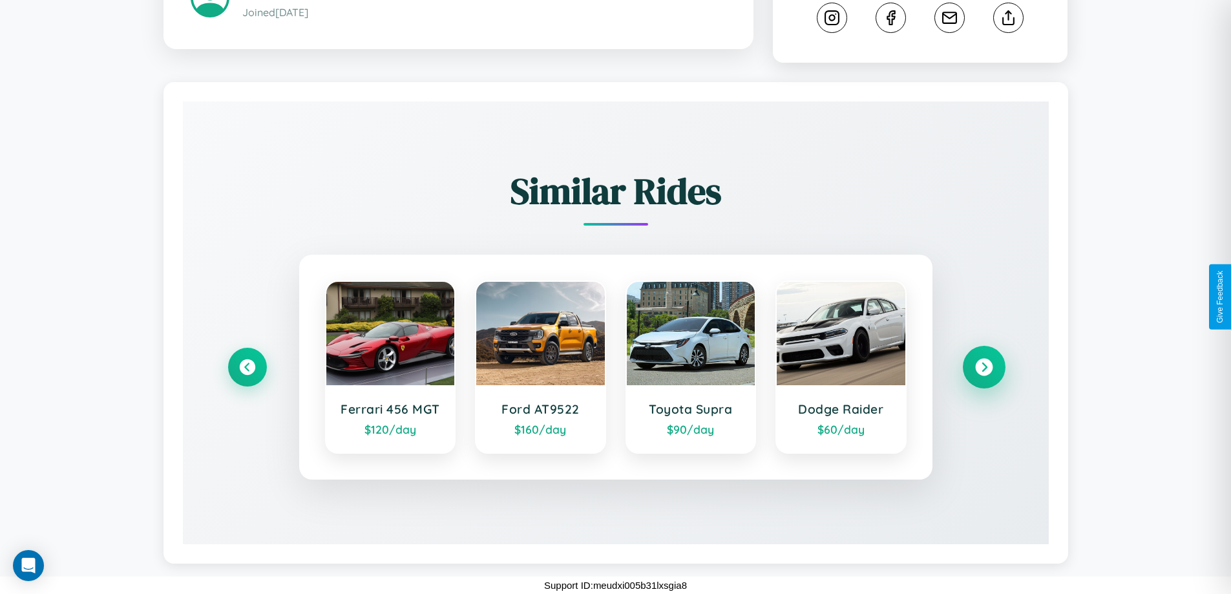
click at [984, 367] on icon at bounding box center [983, 367] width 17 height 17
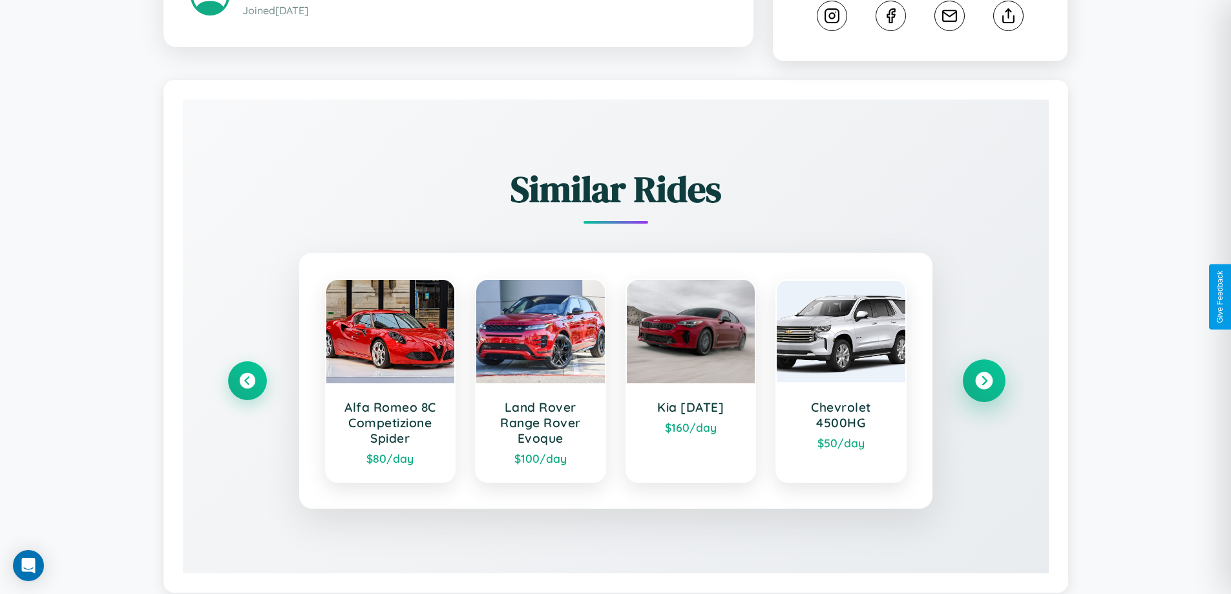
click at [984, 383] on icon at bounding box center [983, 380] width 17 height 17
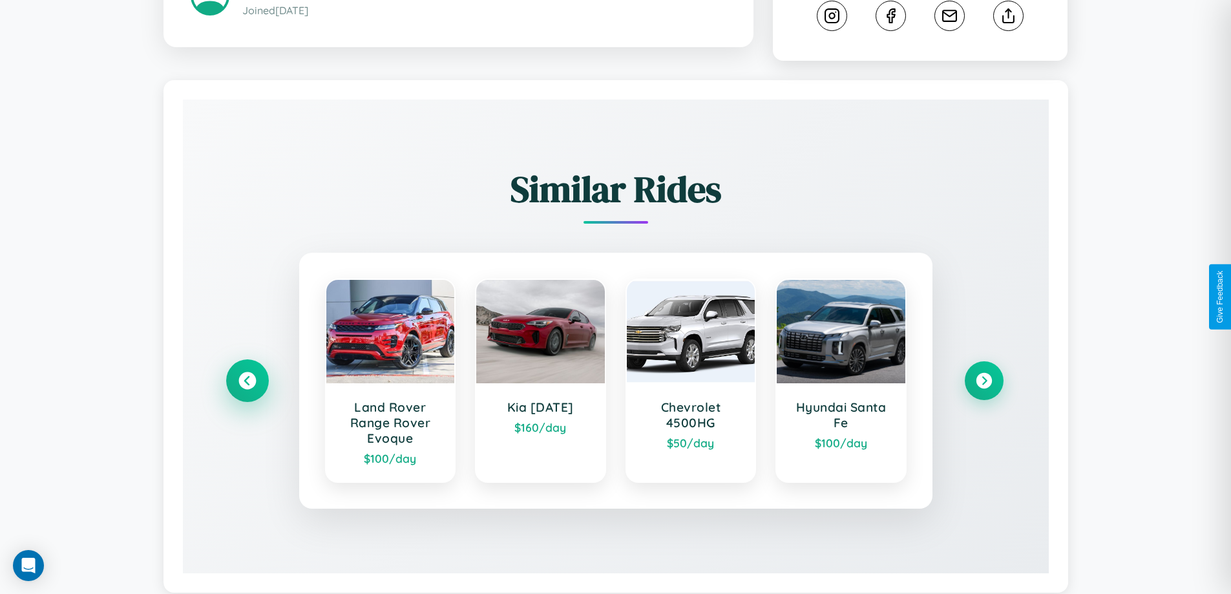
click at [247, 383] on icon at bounding box center [246, 380] width 17 height 17
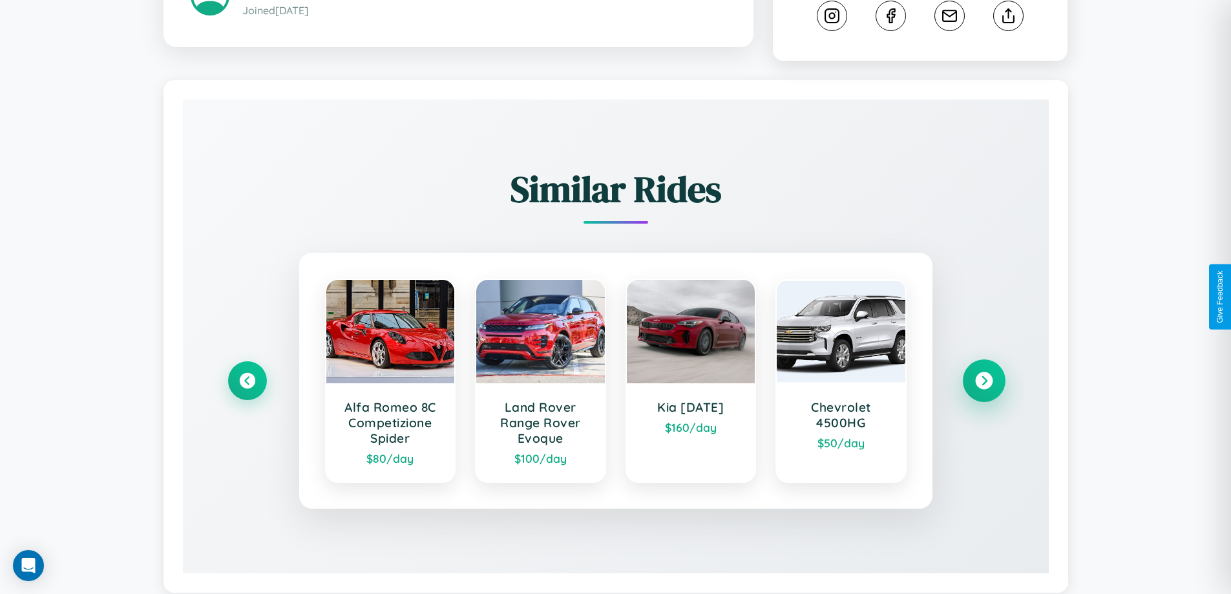
click at [984, 383] on icon at bounding box center [983, 380] width 17 height 17
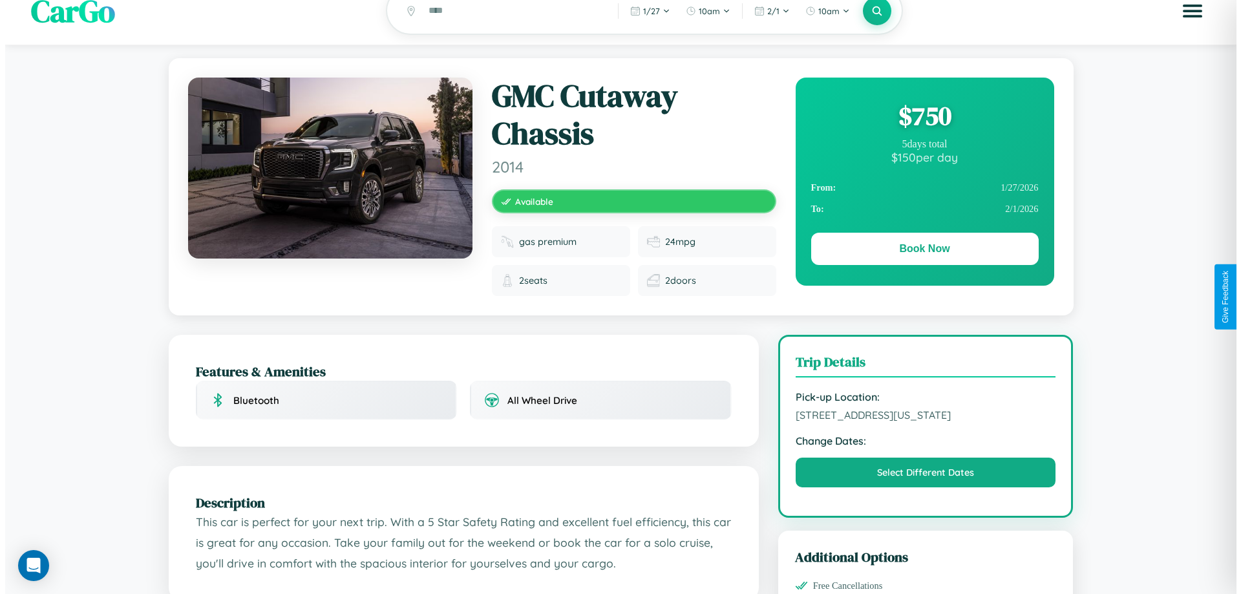
scroll to position [0, 0]
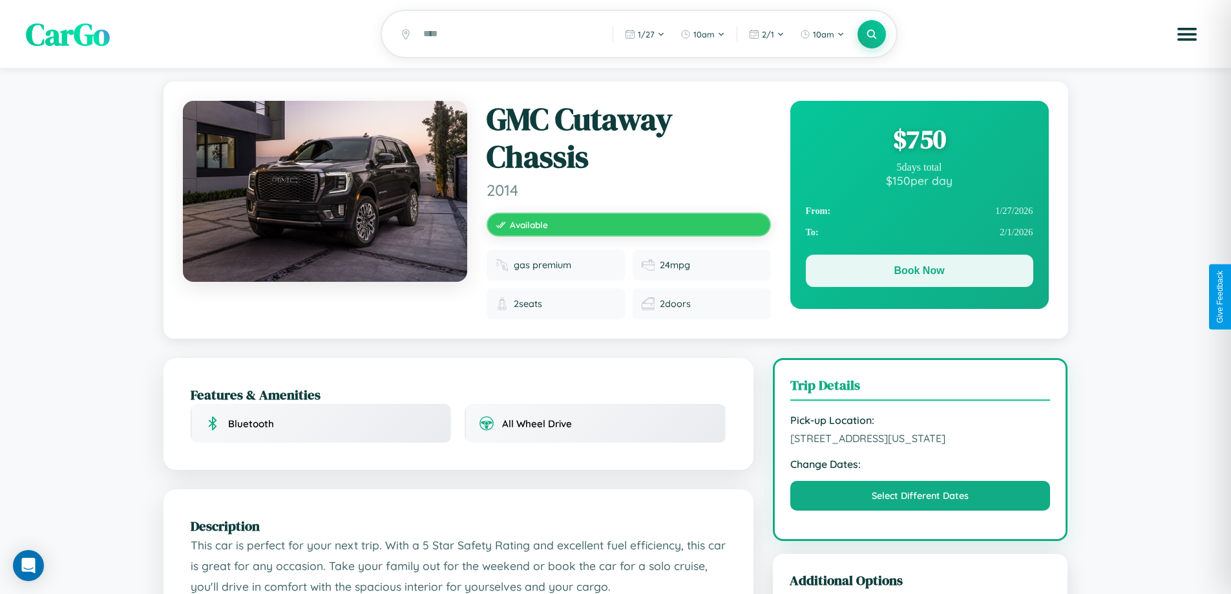
click at [919, 274] on button "Book Now" at bounding box center [919, 271] width 227 height 32
